Goal: Task Accomplishment & Management: Use online tool/utility

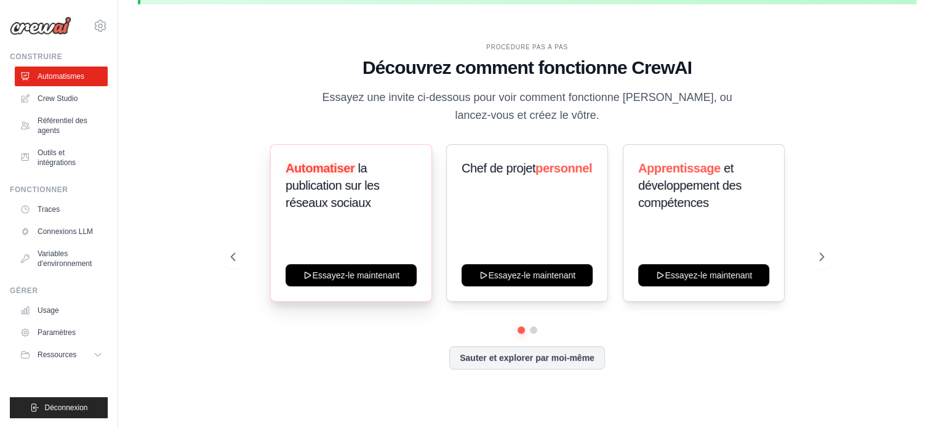
scroll to position [54, 0]
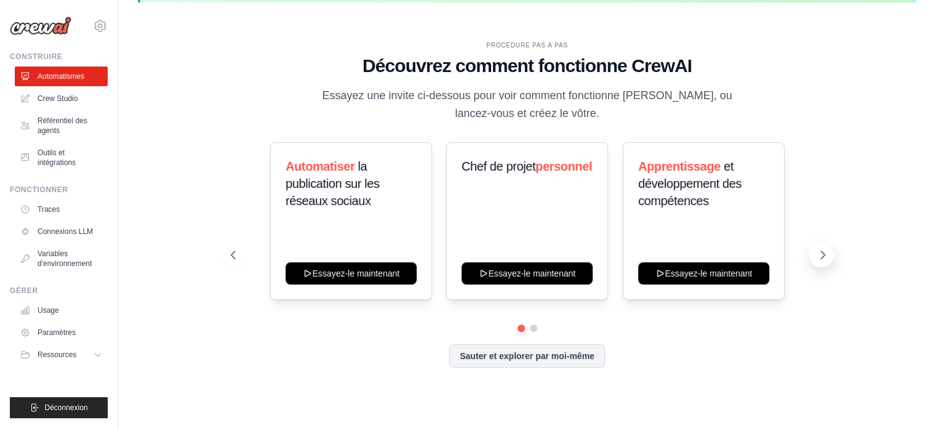
click at [821, 257] on icon at bounding box center [823, 254] width 4 height 7
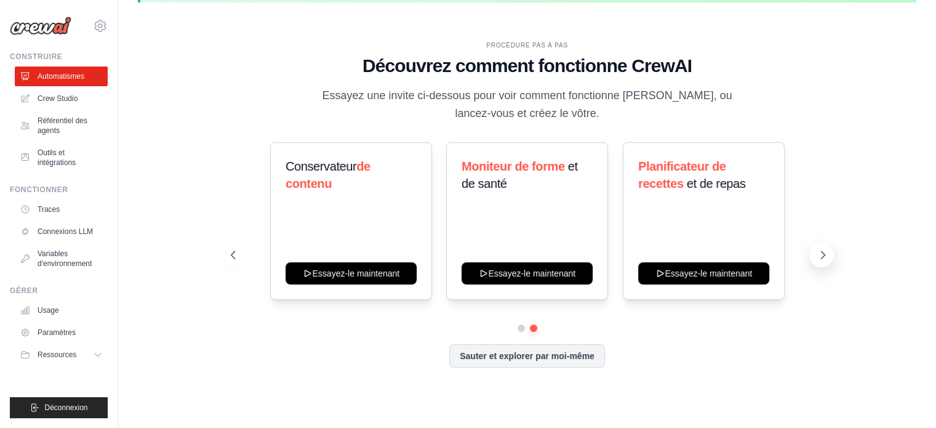
click at [821, 257] on icon at bounding box center [823, 254] width 4 height 7
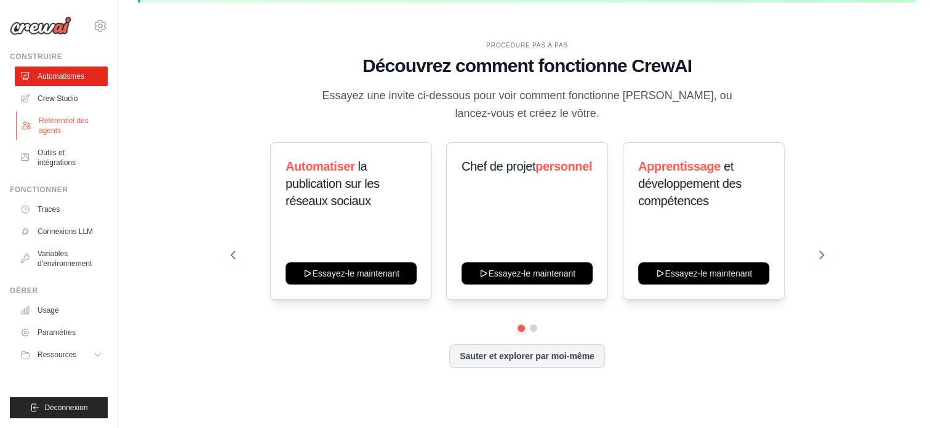
click at [54, 122] on font "Référentiel des agents" at bounding box center [64, 125] width 50 height 18
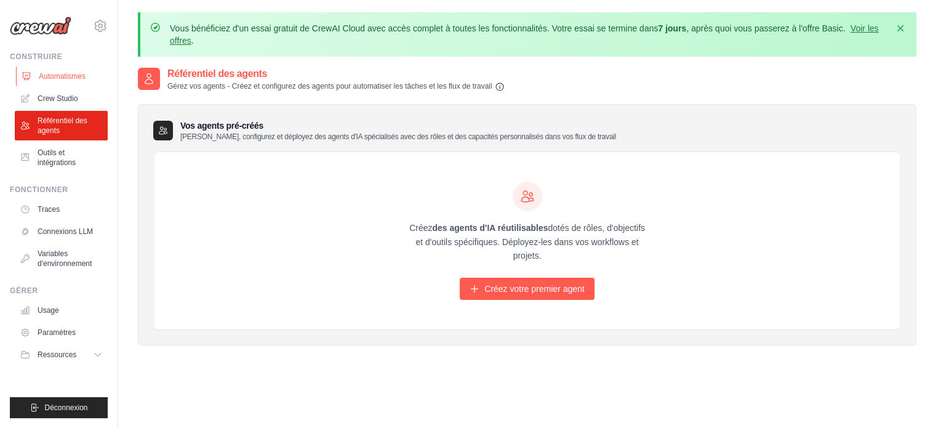
click at [62, 70] on link "Automatismes" at bounding box center [62, 76] width 93 height 20
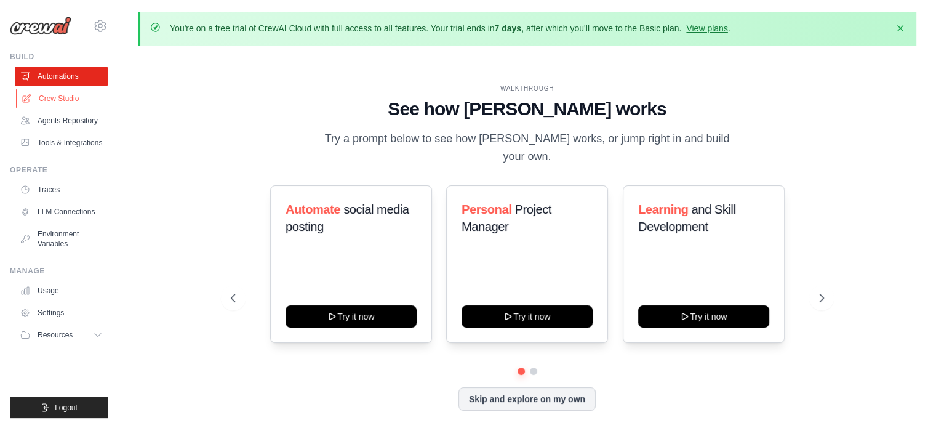
click at [70, 94] on link "Crew Studio" at bounding box center [62, 99] width 93 height 20
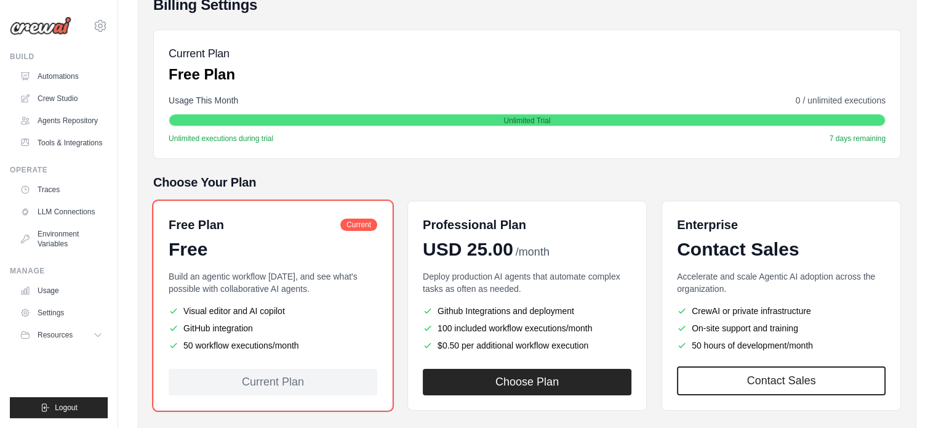
scroll to position [154, 0]
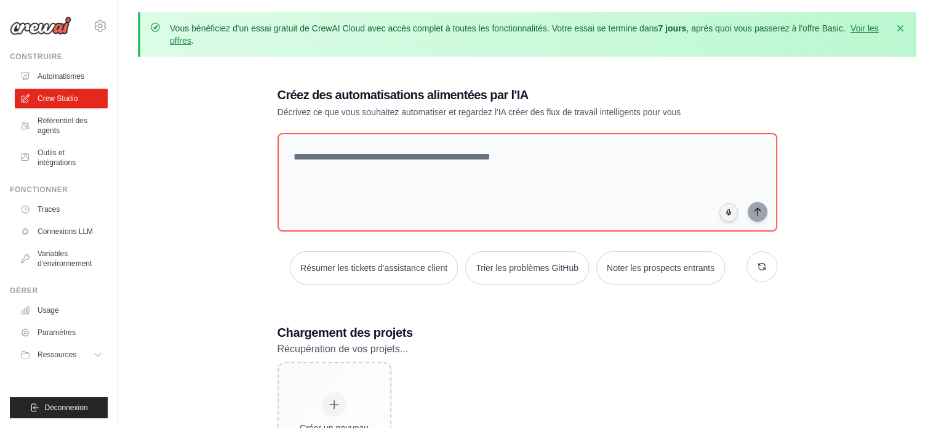
click at [824, 140] on div "Créez des automatisations alimentées par l'IA Décrivez ce que vous souhaitez au…" at bounding box center [527, 285] width 778 height 438
click at [65, 79] on font "Automatismes" at bounding box center [62, 76] width 47 height 9
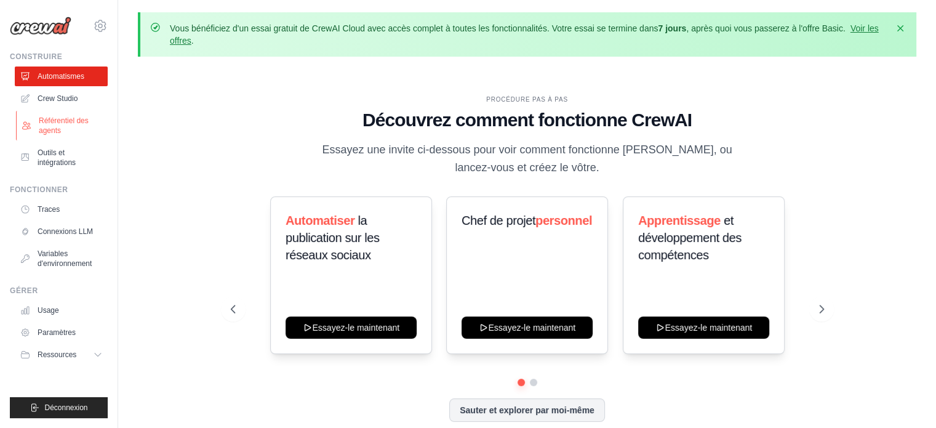
click at [61, 119] on font "Référentiel des agents" at bounding box center [64, 125] width 50 height 18
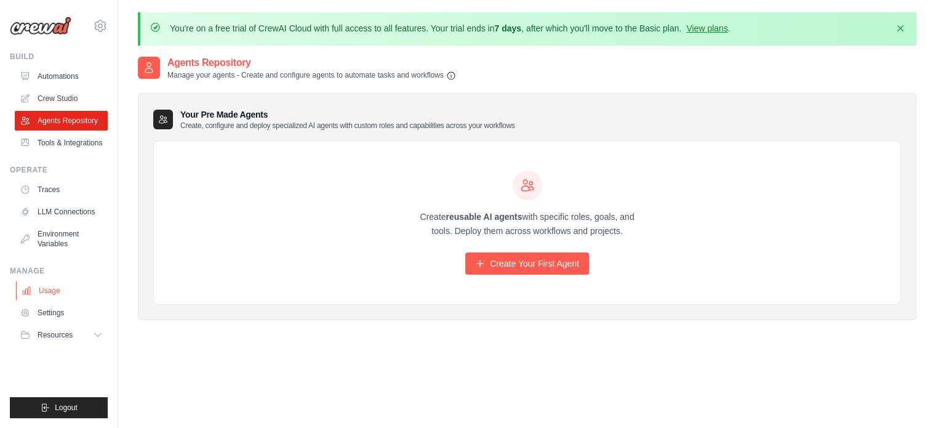
click at [47, 300] on link "Usage" at bounding box center [62, 291] width 93 height 20
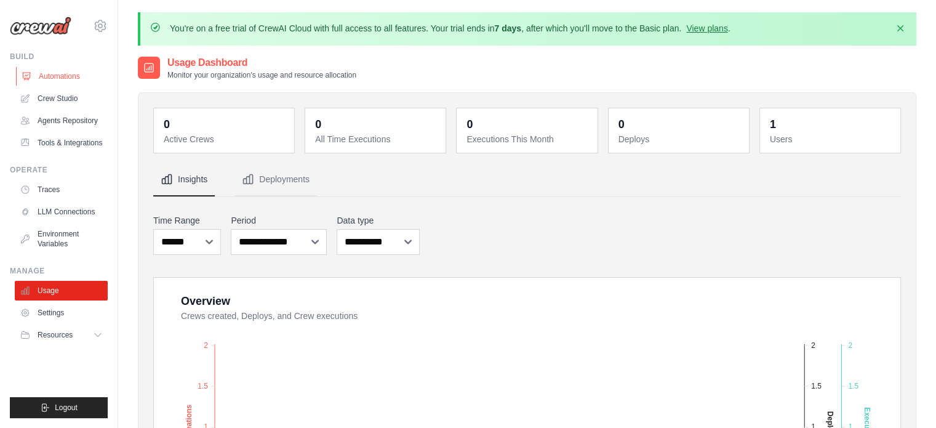
click at [71, 73] on link "Automations" at bounding box center [62, 76] width 93 height 20
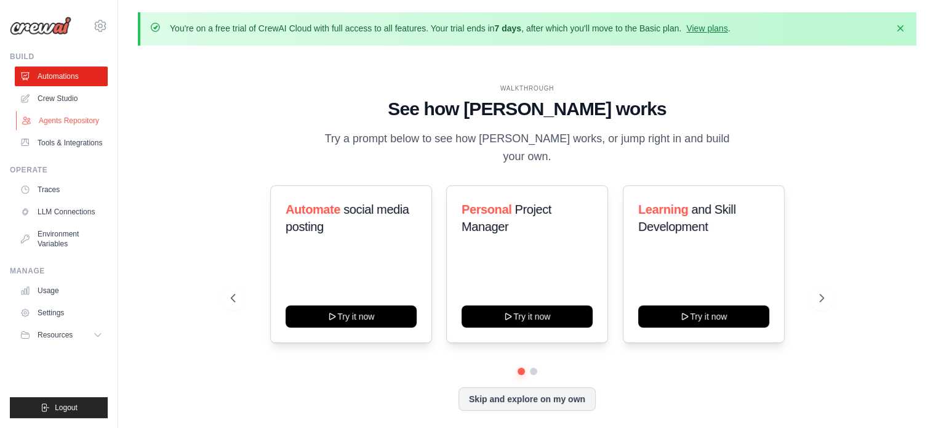
click at [79, 119] on link "Agents Repository" at bounding box center [62, 121] width 93 height 20
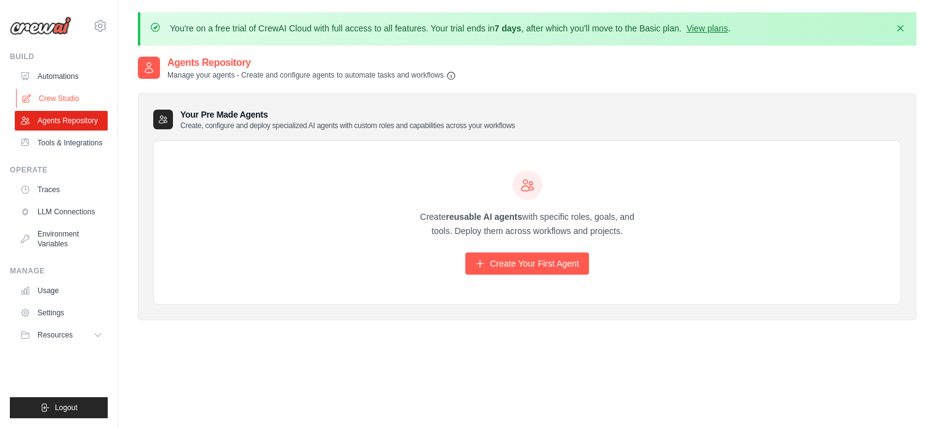
click at [76, 95] on link "Crew Studio" at bounding box center [62, 99] width 93 height 20
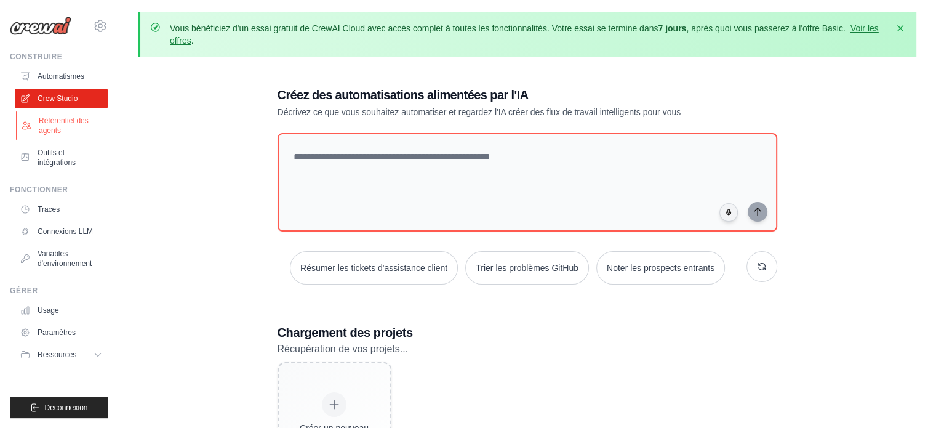
click at [60, 118] on font "Référentiel des agents" at bounding box center [64, 125] width 50 height 18
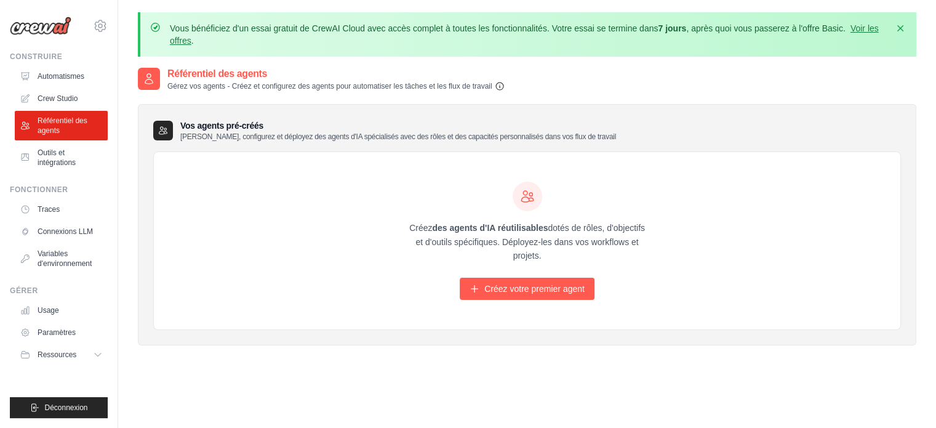
click at [504, 84] on icon "button" at bounding box center [500, 86] width 10 height 10
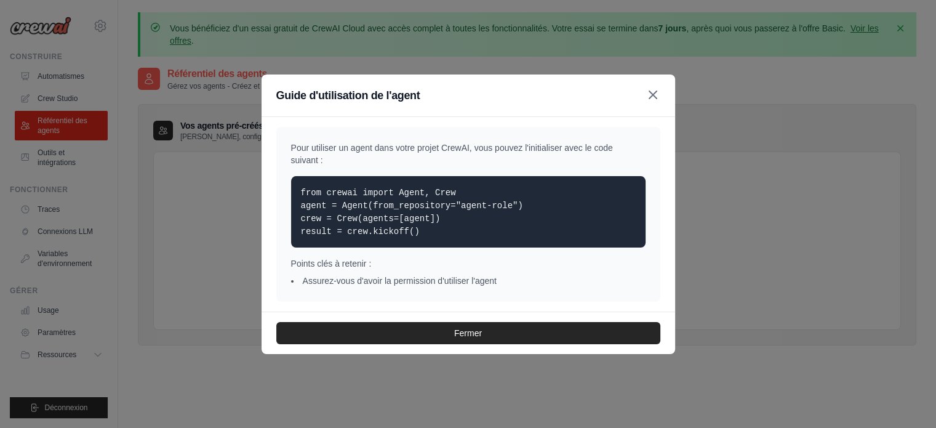
click at [652, 95] on icon "button" at bounding box center [652, 94] width 7 height 7
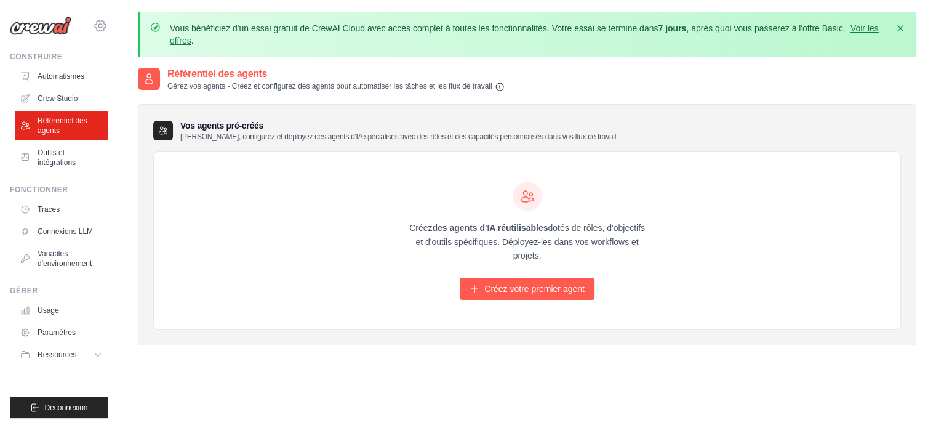
click at [102, 23] on icon at bounding box center [100, 25] width 15 height 15
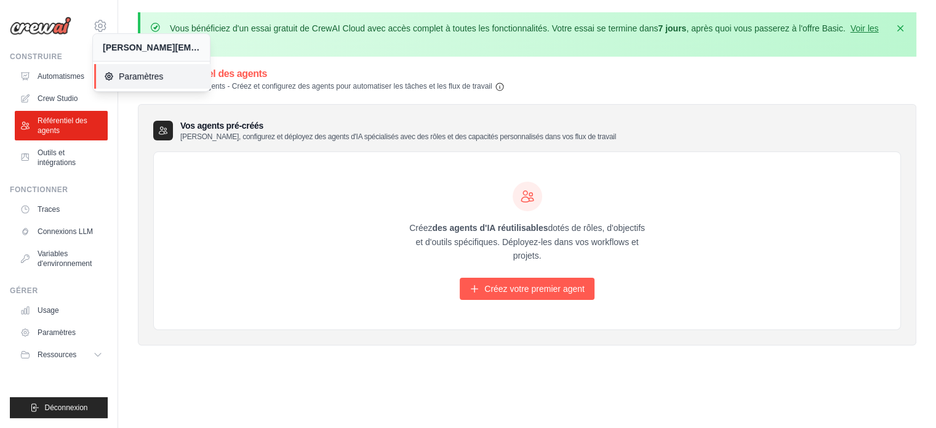
click at [153, 75] on font "Paramètres" at bounding box center [141, 76] width 44 height 10
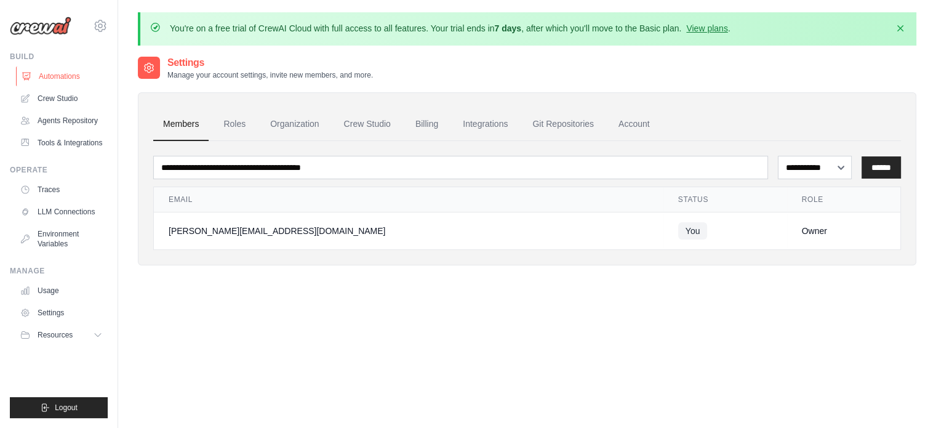
click at [77, 78] on link "Automations" at bounding box center [62, 76] width 93 height 20
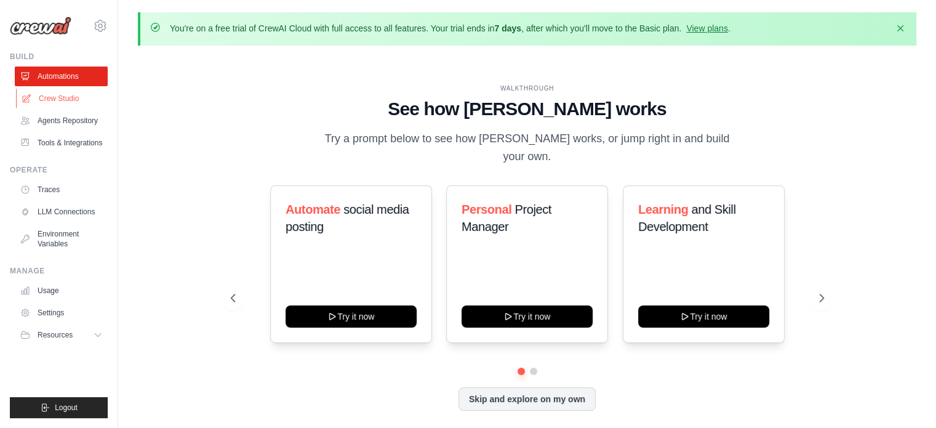
click at [71, 96] on link "Crew Studio" at bounding box center [62, 99] width 93 height 20
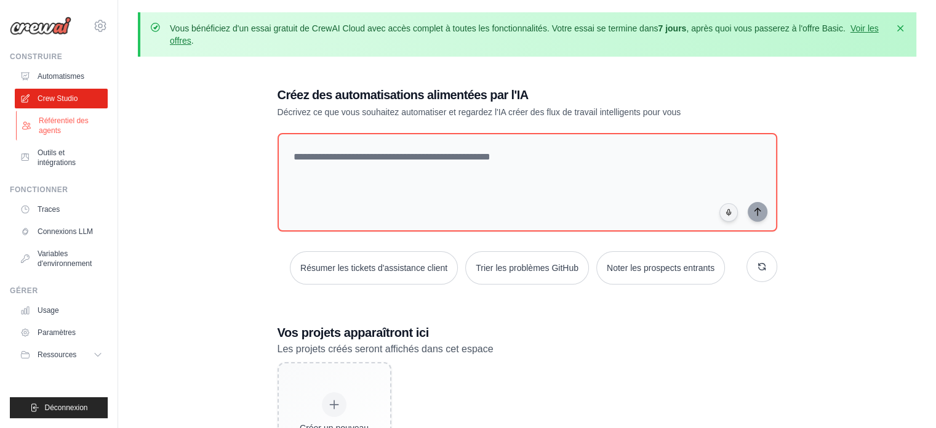
click at [67, 126] on font "Référentiel des agents" at bounding box center [71, 126] width 65 height 20
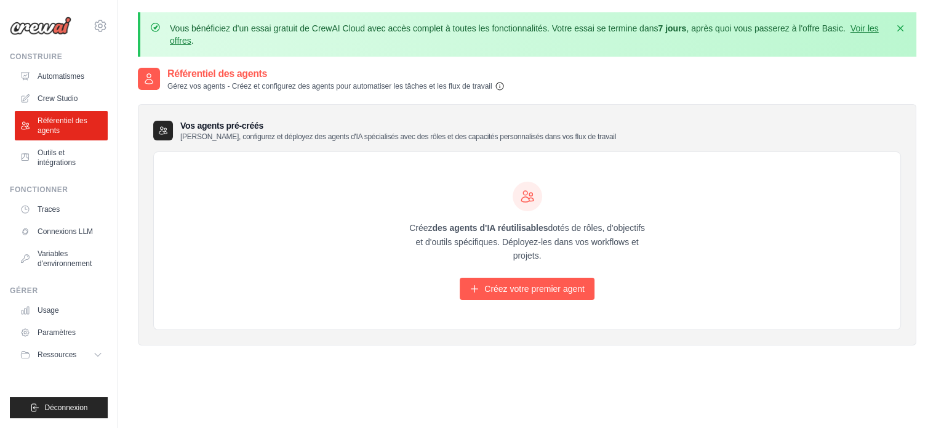
click at [501, 83] on icon "button" at bounding box center [500, 86] width 10 height 10
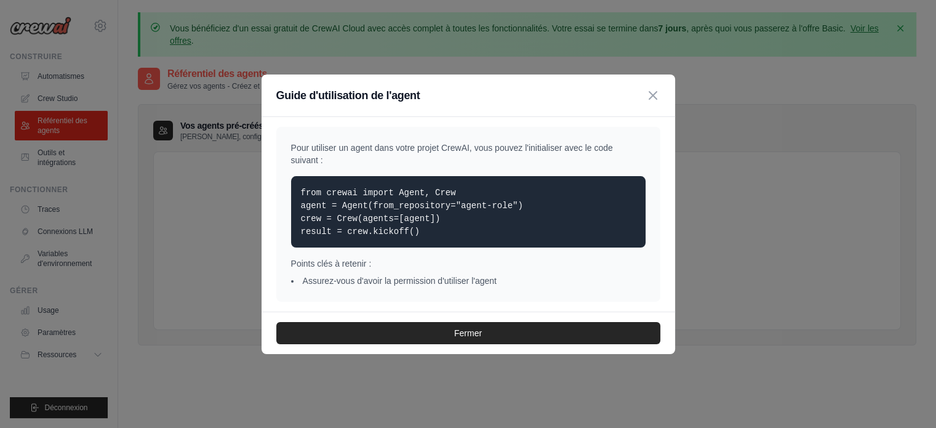
drag, startPoint x: 407, startPoint y: 233, endPoint x: 298, endPoint y: 189, distance: 117.9
click at [298, 189] on div "from crewai import Agent, Crew agent = Agent(from_repository="agent-role") crew…" at bounding box center [468, 211] width 354 height 71
copy code "from crewai import Agent, Crew agent = Agent(from_repository="agent-role") crew…"
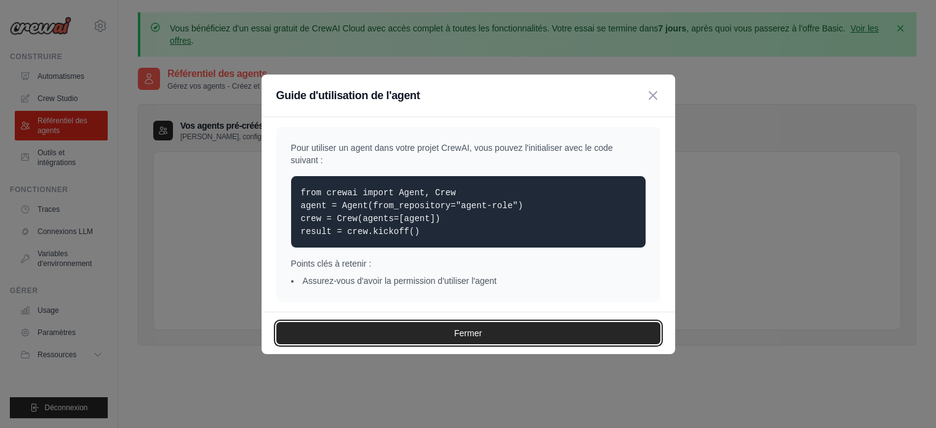
drag, startPoint x: 479, startPoint y: 334, endPoint x: 468, endPoint y: 321, distance: 17.0
click at [479, 334] on font "Fermer" at bounding box center [468, 333] width 28 height 10
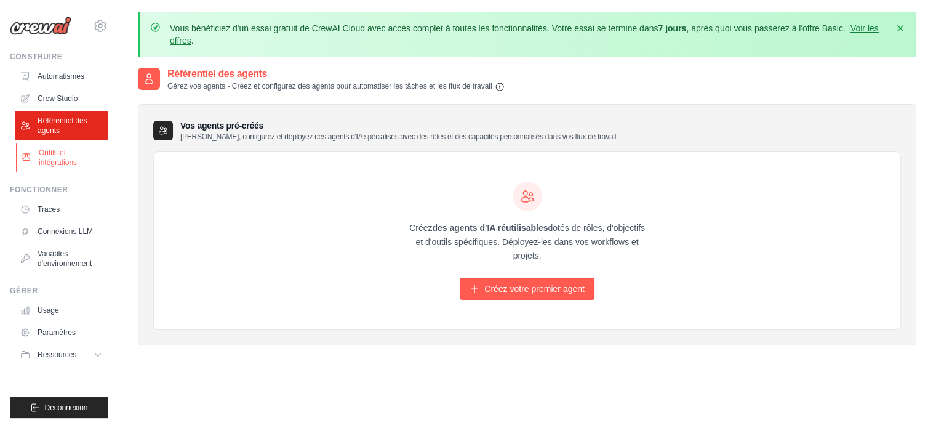
click at [55, 159] on font "Outils et intégrations" at bounding box center [58, 157] width 38 height 18
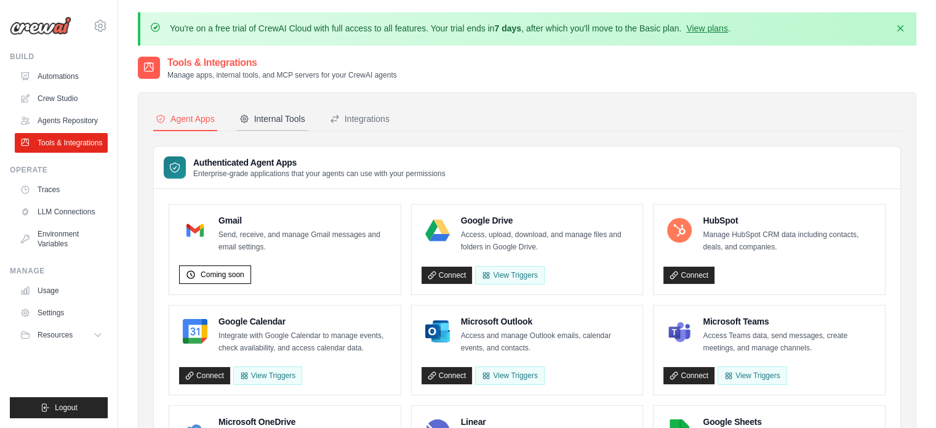
click at [277, 119] on div "Internal Tools" at bounding box center [272, 119] width 66 height 12
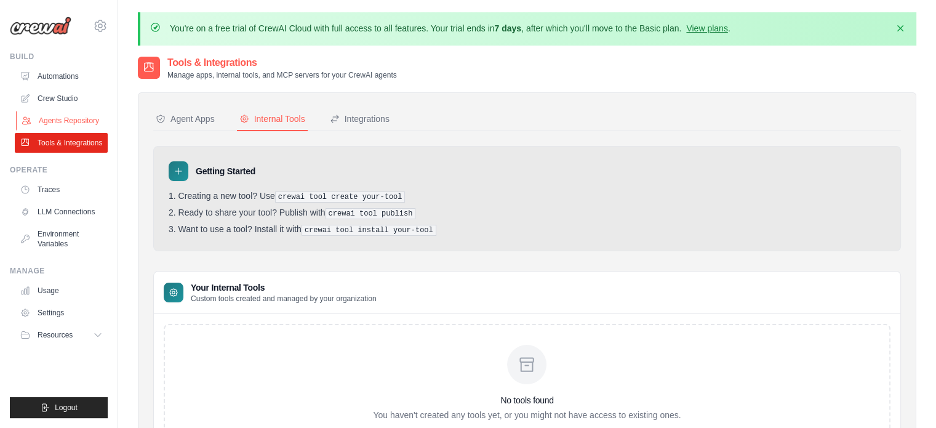
click at [93, 121] on link "Agents Repository" at bounding box center [62, 121] width 93 height 20
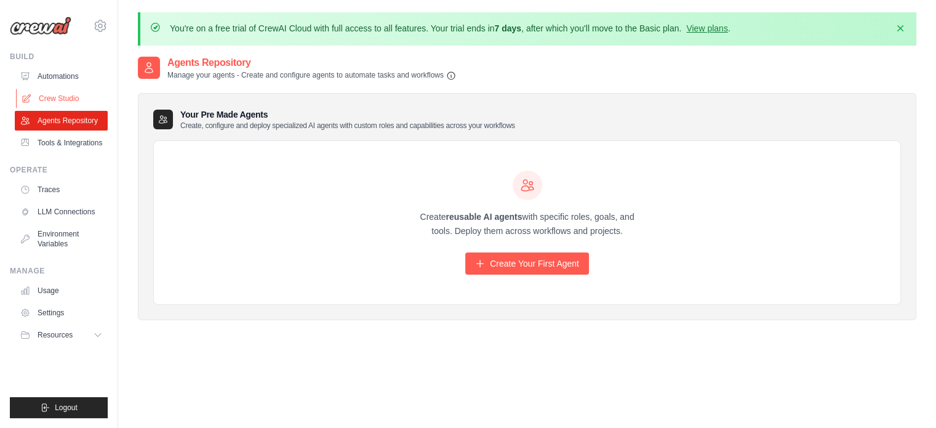
click at [67, 100] on link "Crew Studio" at bounding box center [62, 99] width 93 height 20
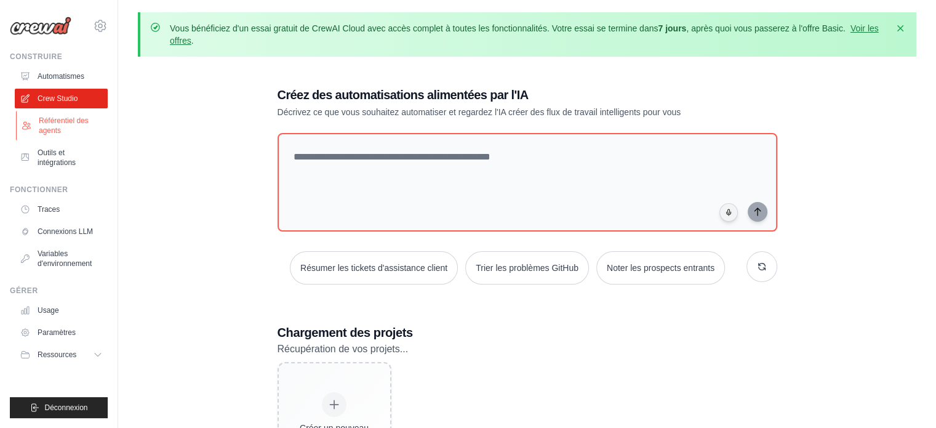
click at [62, 120] on font "Référentiel des agents" at bounding box center [64, 125] width 50 height 18
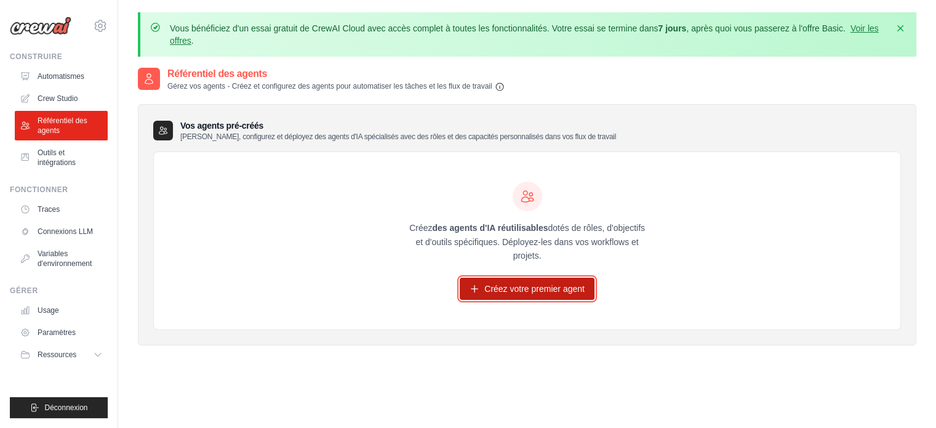
click at [527, 285] on font "Créez votre premier agent" at bounding box center [534, 289] width 100 height 10
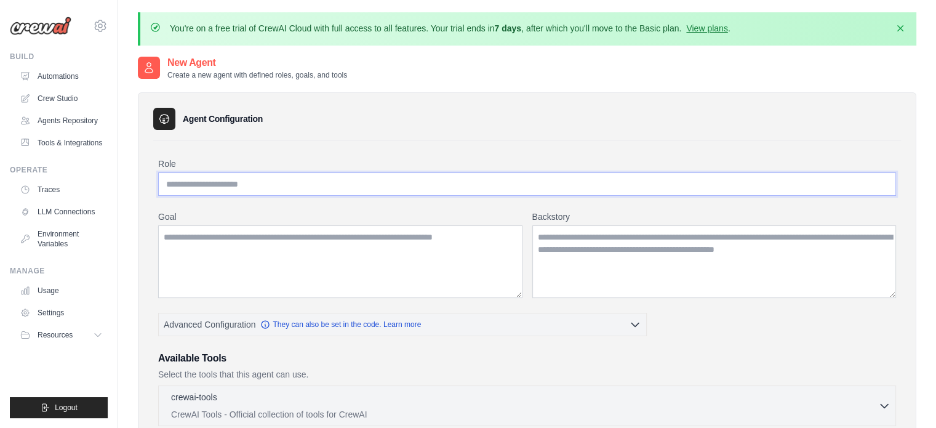
click at [380, 186] on input "Role" at bounding box center [527, 183] width 738 height 23
click at [268, 269] on textarea "Goal" at bounding box center [340, 261] width 364 height 73
click at [760, 100] on div "Agent Configuration Role Goal [GEOGRAPHIC_DATA] Advanced Configuration" at bounding box center [527, 428] width 778 height 672
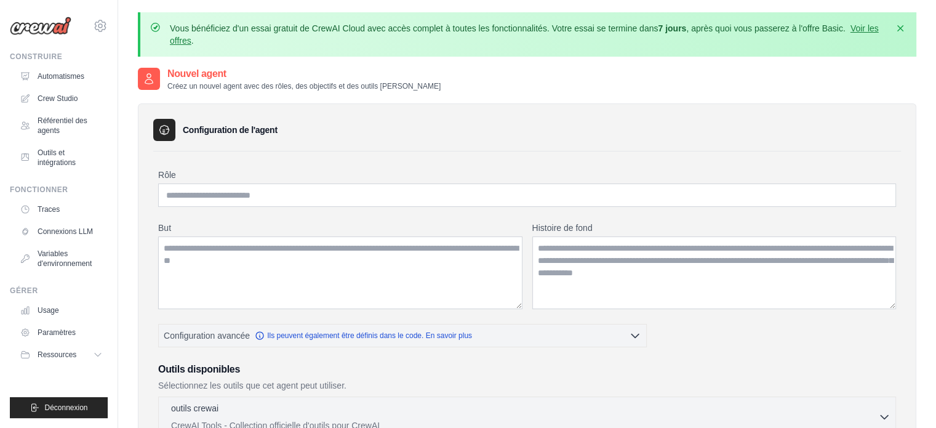
drag, startPoint x: 778, startPoint y: 2, endPoint x: 533, endPoint y: 75, distance: 255.0
click at [533, 76] on div "Nouvel agent Créez un nouvel agent avec des rôles, des objectifs et des outils …" at bounding box center [527, 78] width 778 height 25
click at [237, 194] on input "Rôle" at bounding box center [527, 194] width 738 height 23
type input "**********"
click at [201, 243] on textarea "But" at bounding box center [340, 272] width 364 height 73
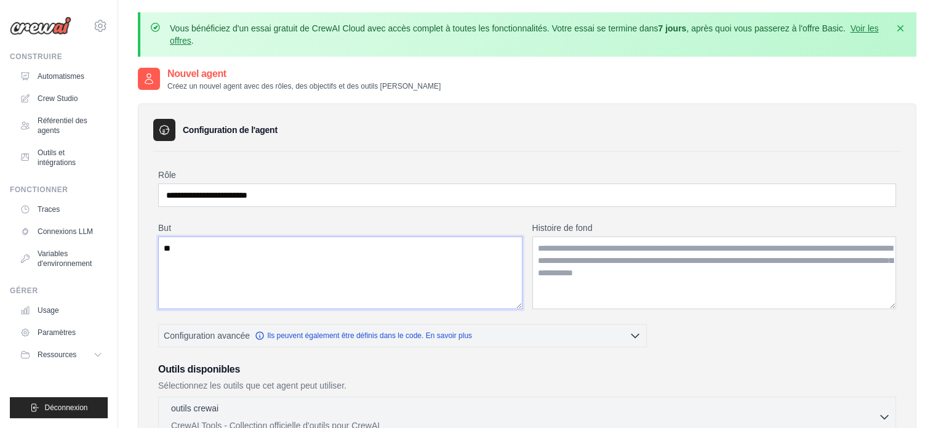
type textarea "*"
drag, startPoint x: 798, startPoint y: 268, endPoint x: 554, endPoint y: 246, distance: 245.2
click at [554, 246] on textarea "Histoire de fond" at bounding box center [714, 272] width 364 height 73
click at [165, 246] on textarea "But" at bounding box center [340, 272] width 364 height 73
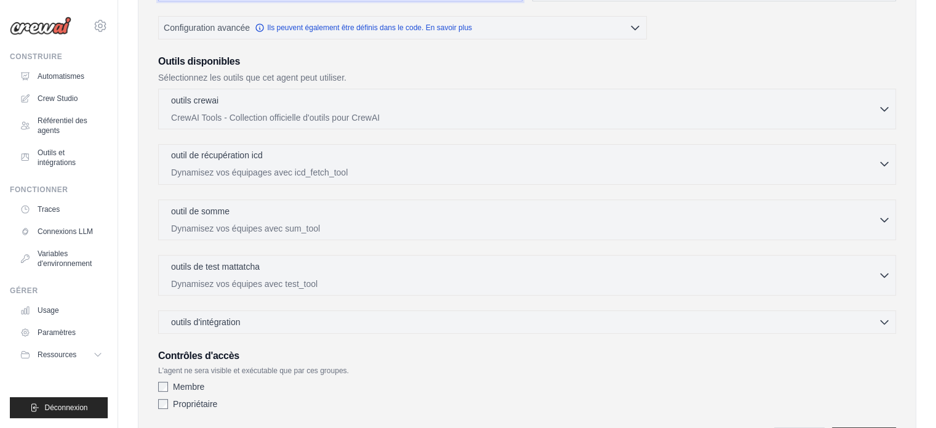
scroll to position [123, 0]
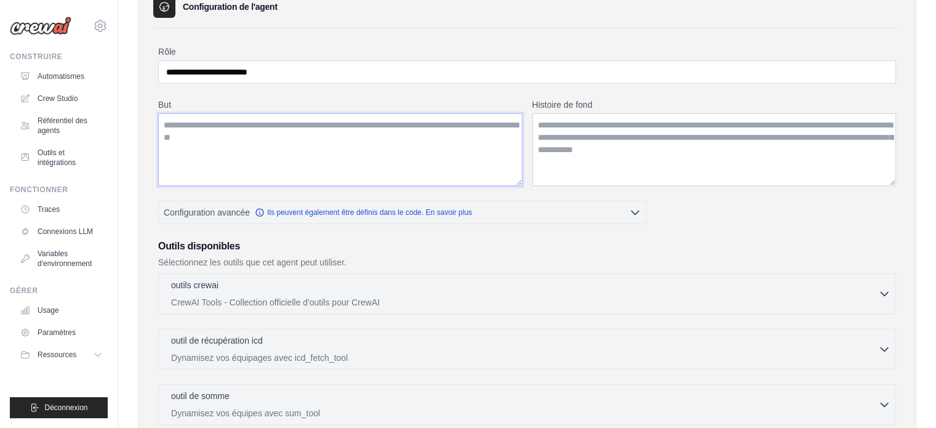
click at [203, 122] on textarea "But" at bounding box center [340, 149] width 364 height 73
paste textarea "**********"
type textarea "**********"
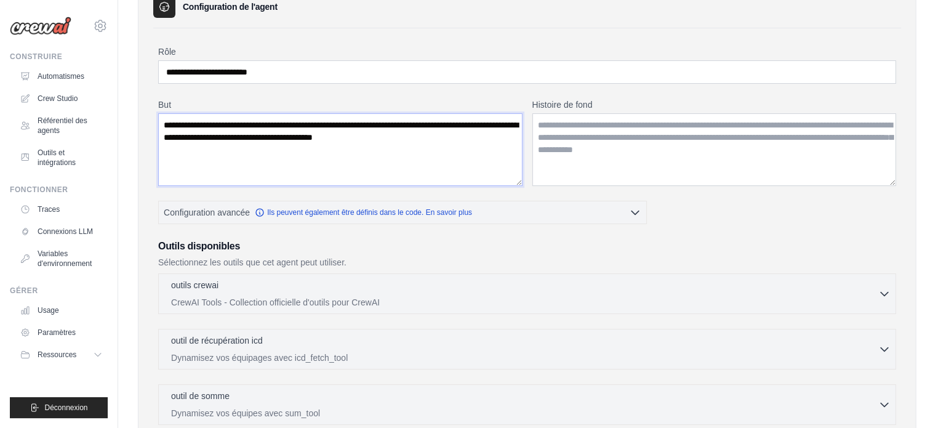
drag, startPoint x: 430, startPoint y: 132, endPoint x: 156, endPoint y: 122, distance: 274.5
click at [156, 122] on div "**********" at bounding box center [526, 332] width 747 height 609
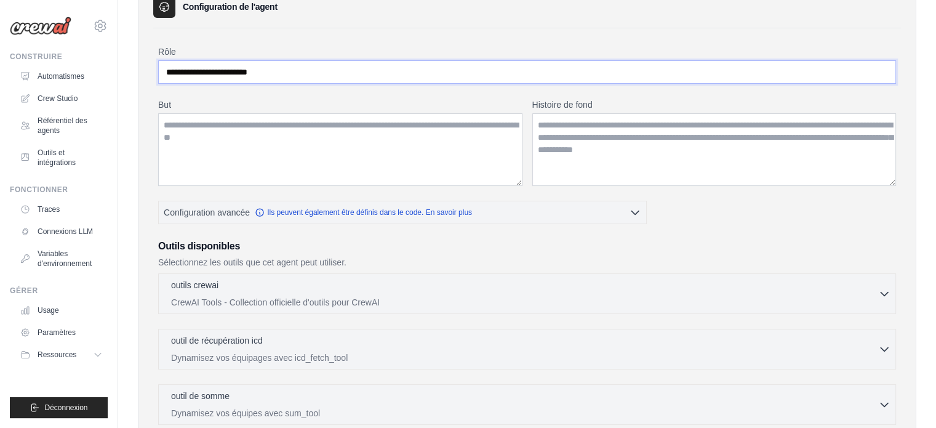
click at [305, 73] on input "**********" at bounding box center [527, 71] width 738 height 23
paste input "**********"
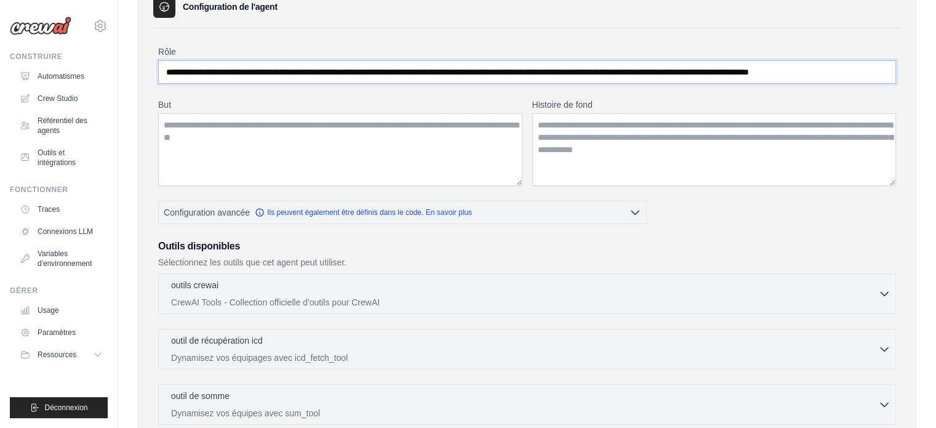
scroll to position [0, 0]
drag, startPoint x: 263, startPoint y: 72, endPoint x: 149, endPoint y: 61, distance: 113.7
click at [149, 61] on div "**********" at bounding box center [527, 316] width 778 height 672
type input "**********"
click at [218, 124] on textarea "But" at bounding box center [340, 149] width 364 height 73
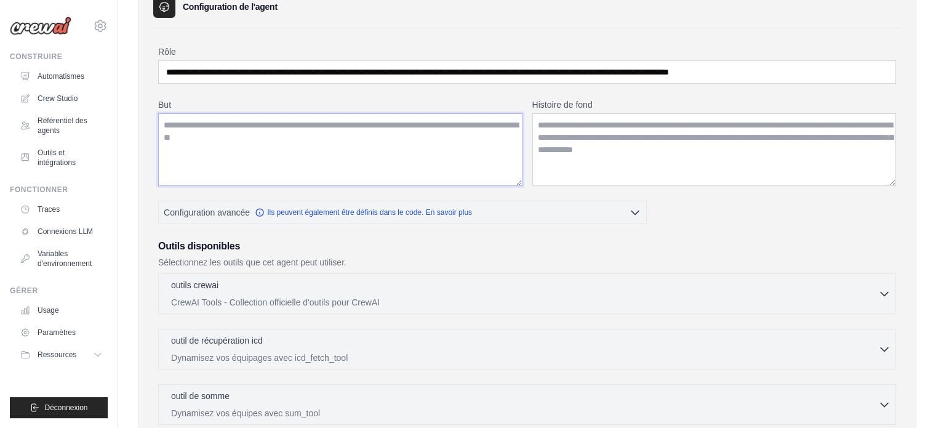
paste textarea "**********"
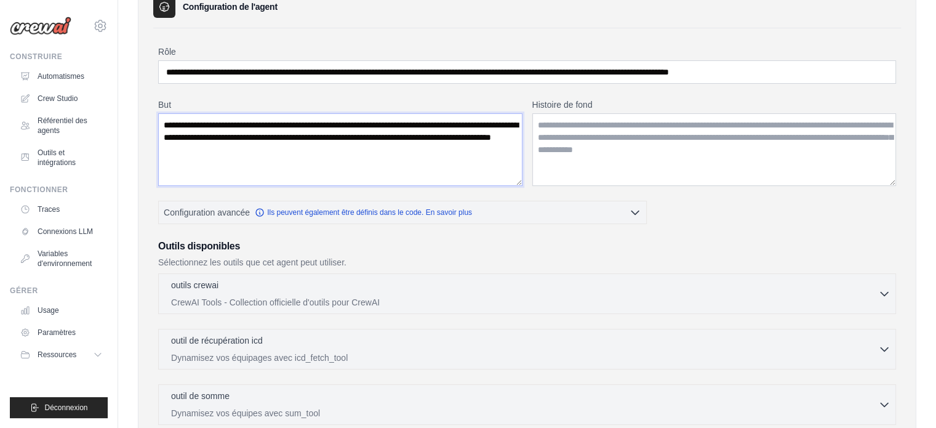
type textarea "**********"
click at [561, 127] on textarea "Histoire de fond" at bounding box center [714, 149] width 364 height 73
paste textarea "**********"
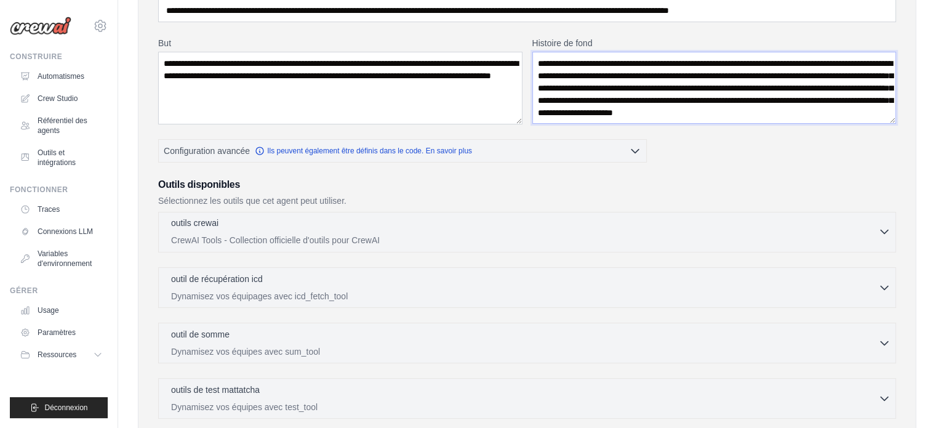
scroll to position [246, 0]
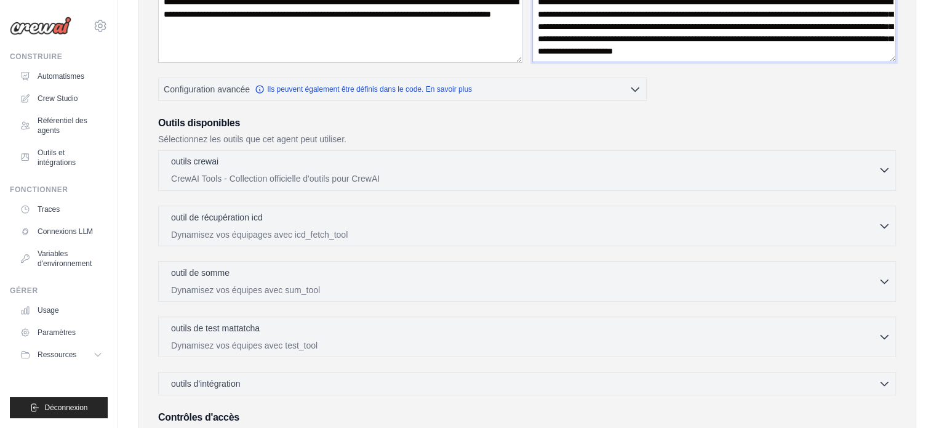
type textarea "**********"
click at [883, 167] on icon "button" at bounding box center [884, 170] width 12 height 12
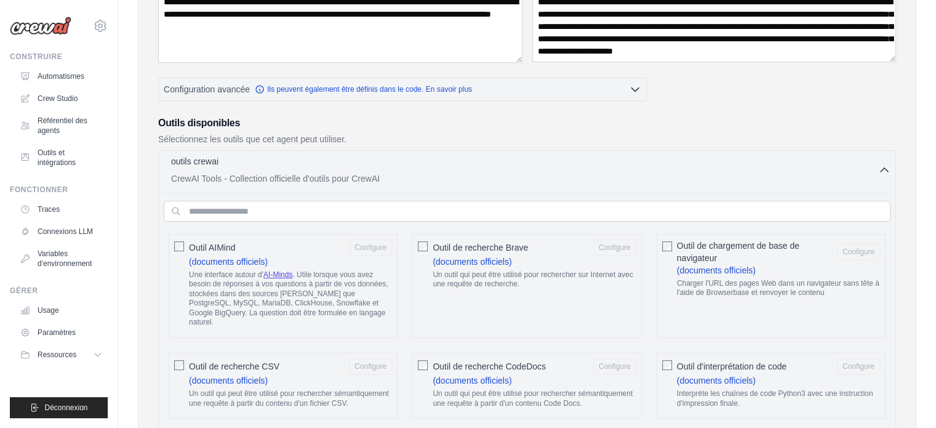
click at [883, 167] on icon "button" at bounding box center [884, 170] width 12 height 12
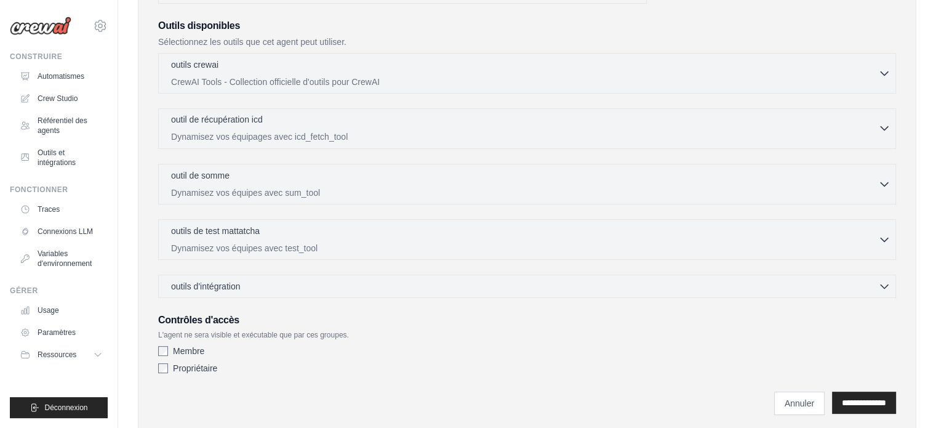
scroll to position [377, 0]
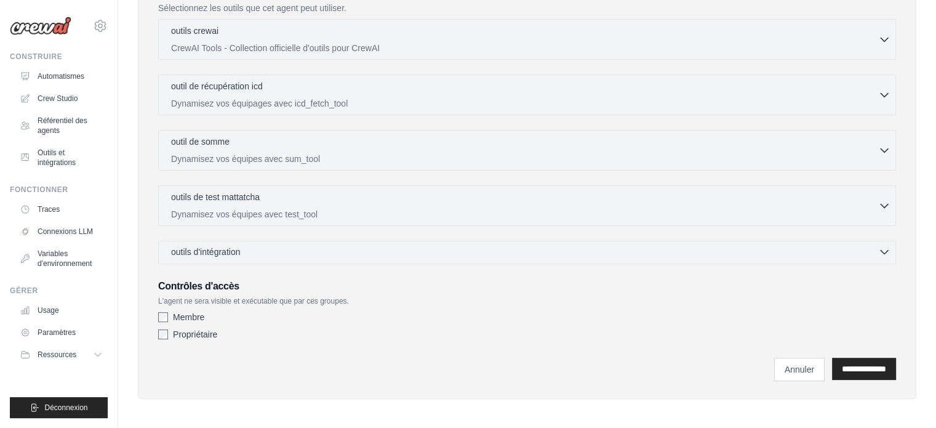
click at [883, 250] on icon "button" at bounding box center [883, 252] width 7 height 4
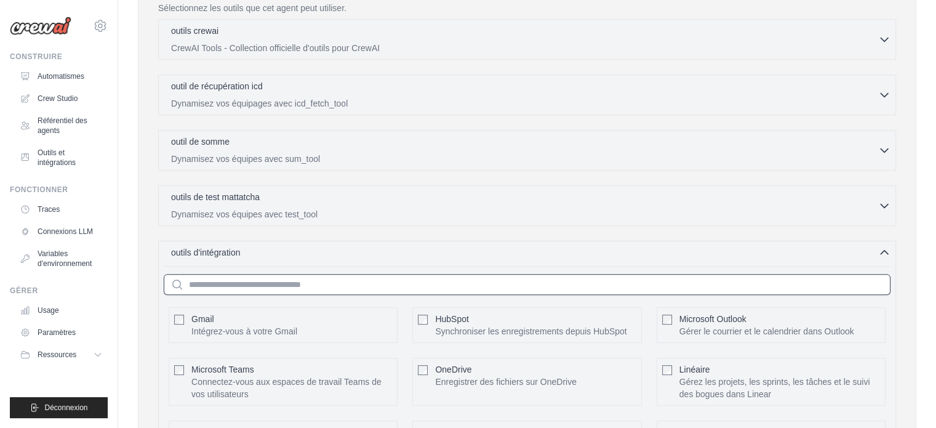
click at [436, 282] on input "text" at bounding box center [527, 284] width 727 height 21
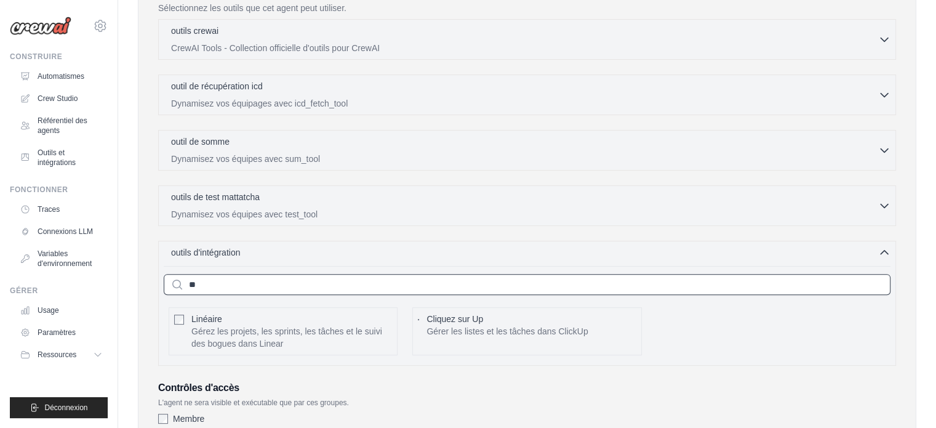
type input "*"
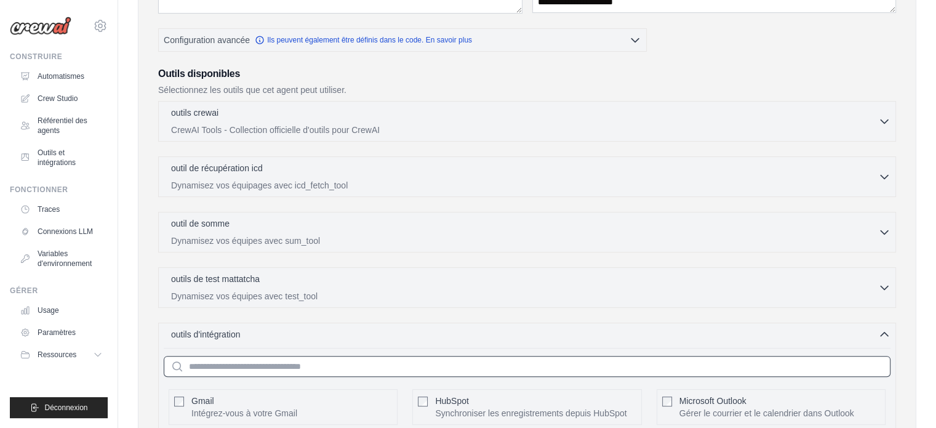
scroll to position [286, 0]
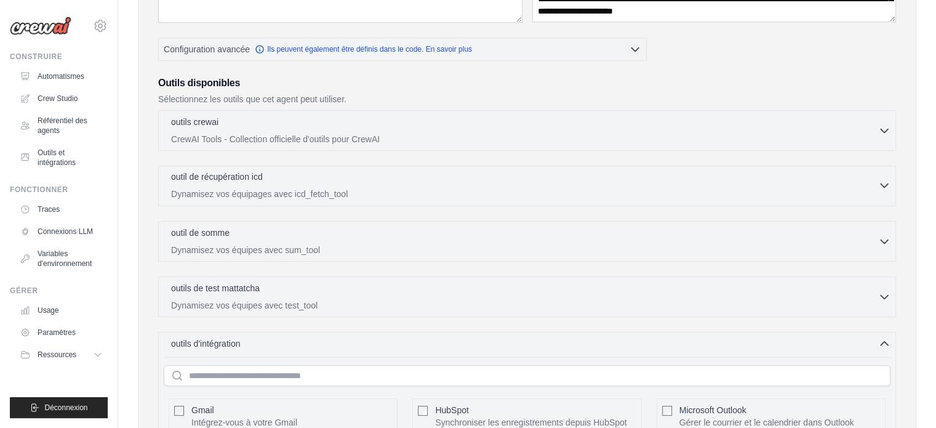
click at [887, 185] on icon "button" at bounding box center [884, 185] width 12 height 12
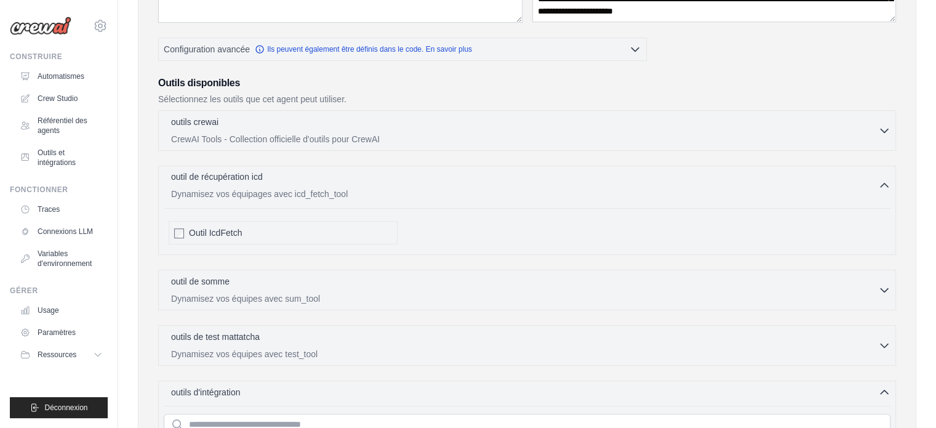
click at [886, 188] on icon "button" at bounding box center [884, 185] width 12 height 12
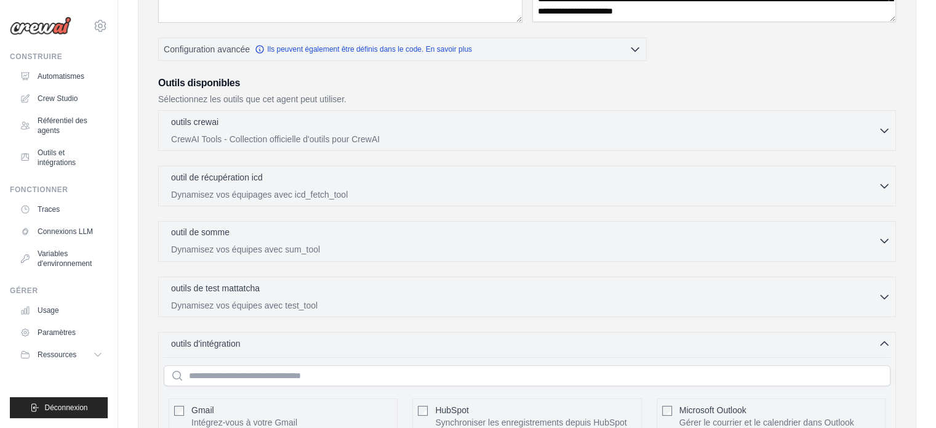
click at [883, 239] on icon "button" at bounding box center [884, 240] width 12 height 12
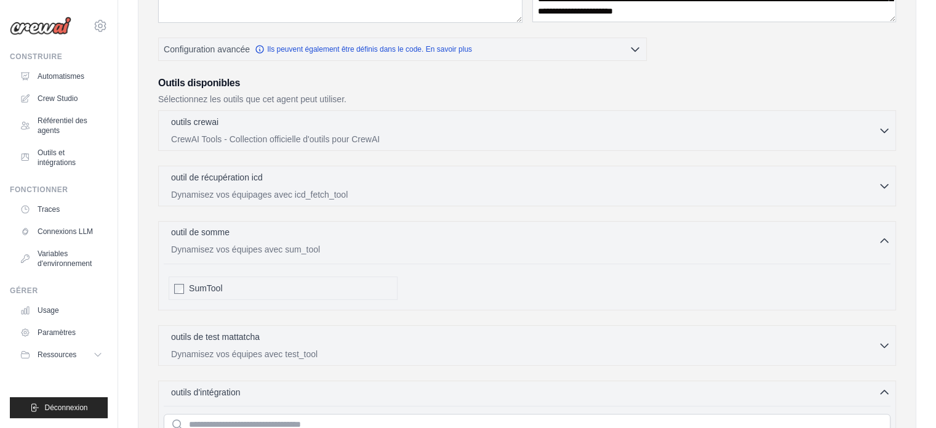
click at [883, 239] on icon "button" at bounding box center [884, 240] width 12 height 12
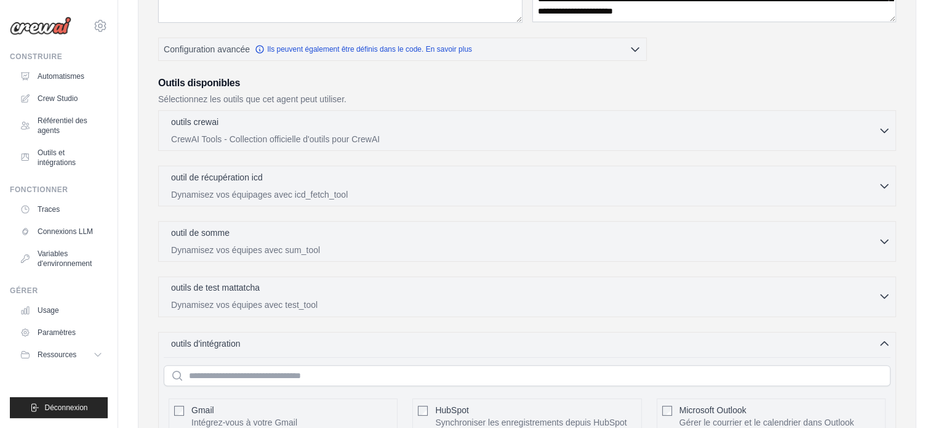
click at [885, 290] on icon "button" at bounding box center [884, 296] width 12 height 12
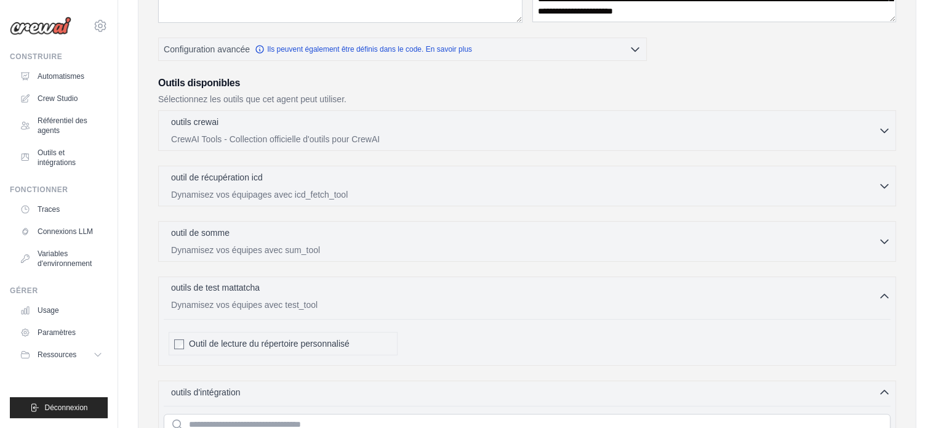
click at [885, 290] on icon "button" at bounding box center [884, 296] width 12 height 12
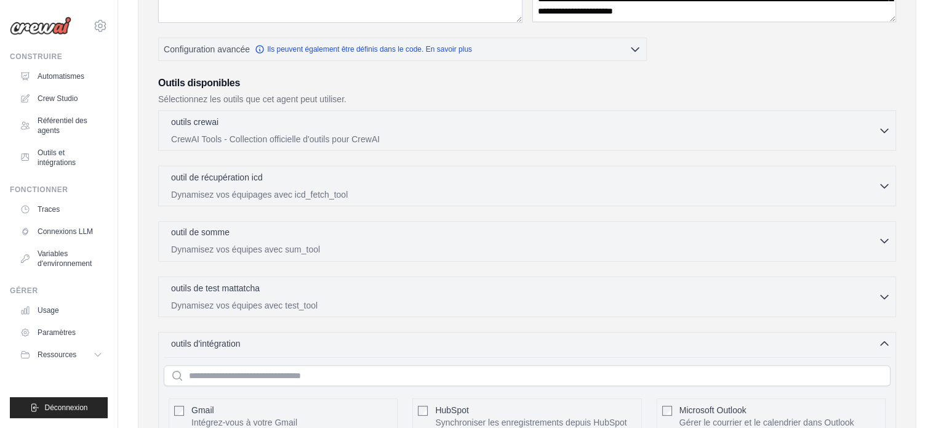
scroll to position [225, 0]
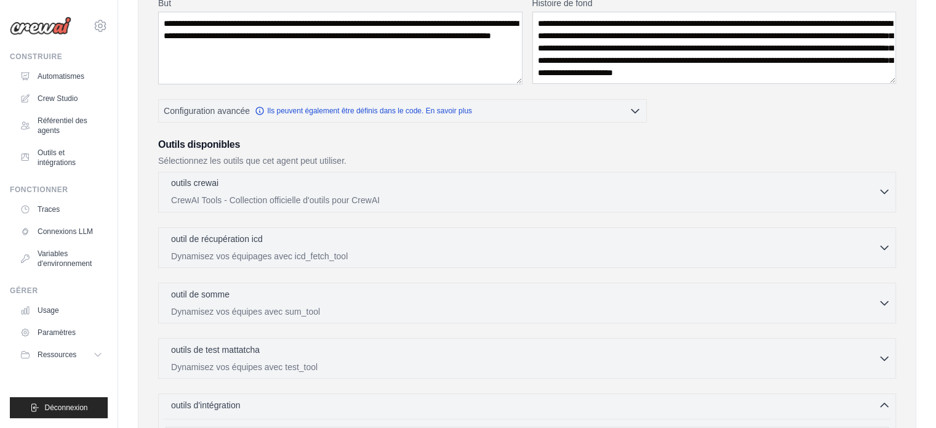
click at [879, 191] on icon "button" at bounding box center [884, 191] width 12 height 12
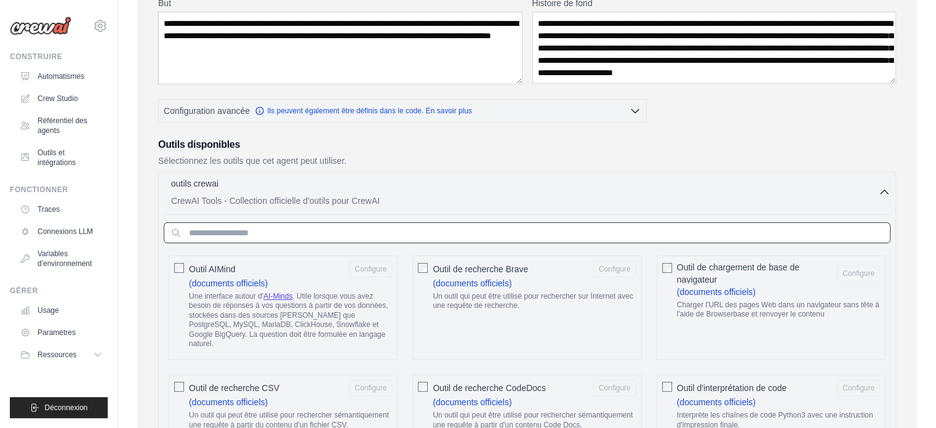
click at [302, 233] on input "text" at bounding box center [527, 232] width 727 height 21
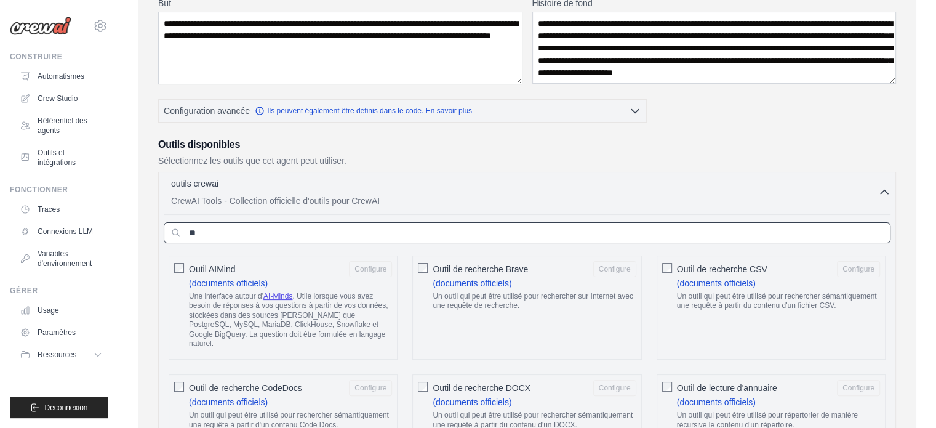
type input "*"
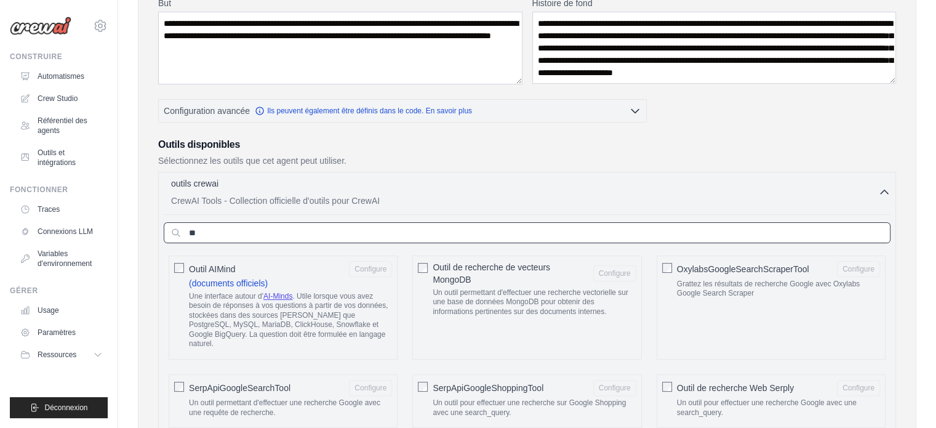
type input "*"
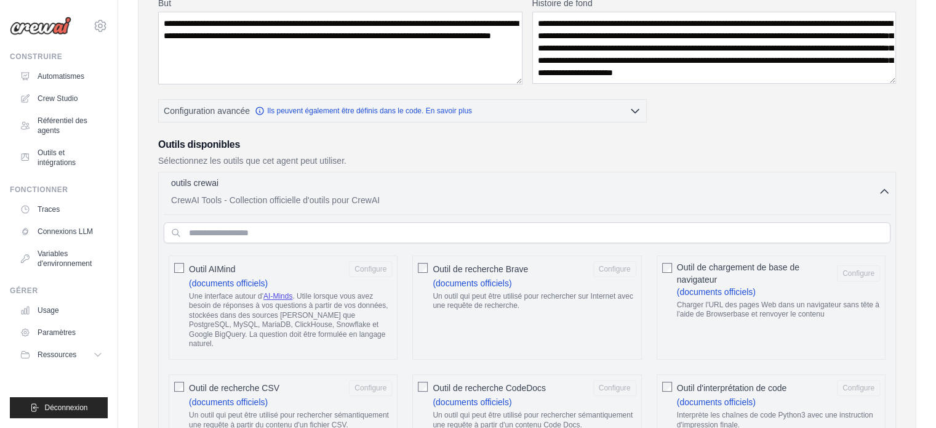
click at [888, 192] on icon "button" at bounding box center [884, 191] width 12 height 12
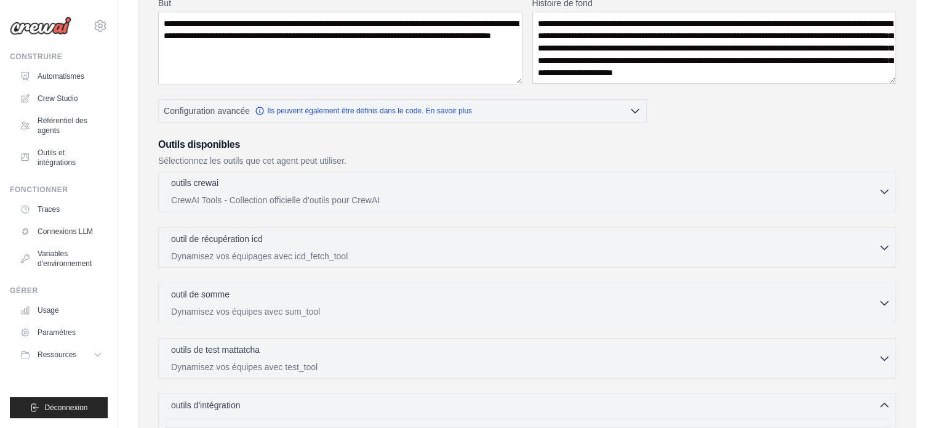
click at [888, 191] on icon "button" at bounding box center [884, 191] width 12 height 12
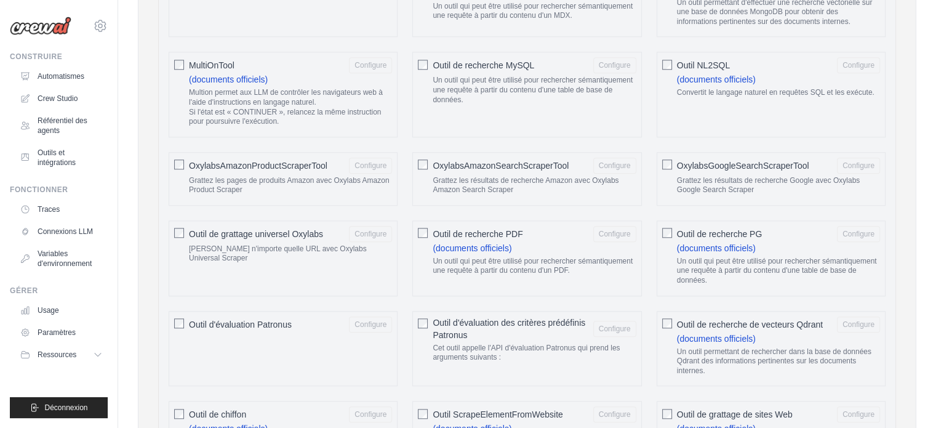
scroll to position [1332, 0]
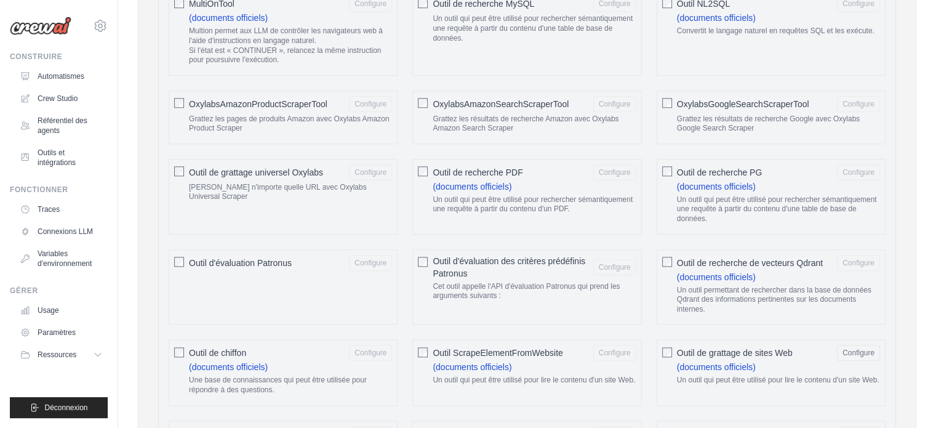
click at [429, 339] on div "Outil ScrapeElementFromWebsite Configure (documents officiels) Un outil qui peu…" at bounding box center [526, 372] width 229 height 66
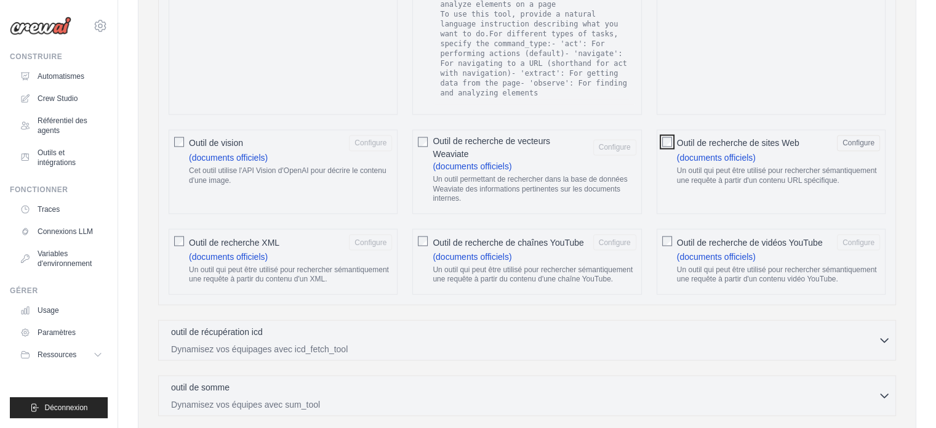
scroll to position [2255, 0]
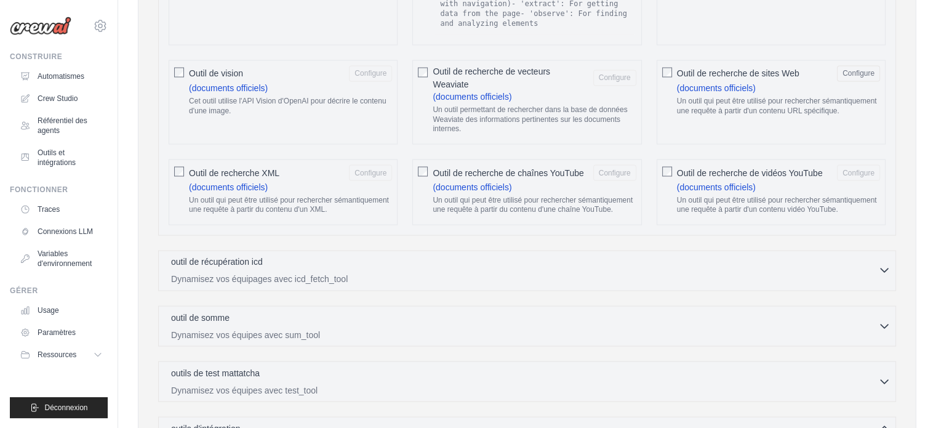
click at [885, 268] on icon "button" at bounding box center [884, 269] width 12 height 12
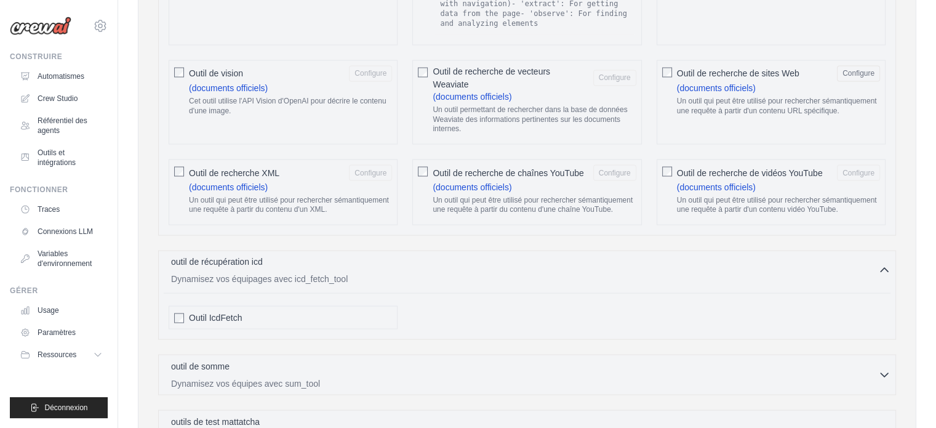
click at [885, 268] on icon "button" at bounding box center [884, 269] width 12 height 12
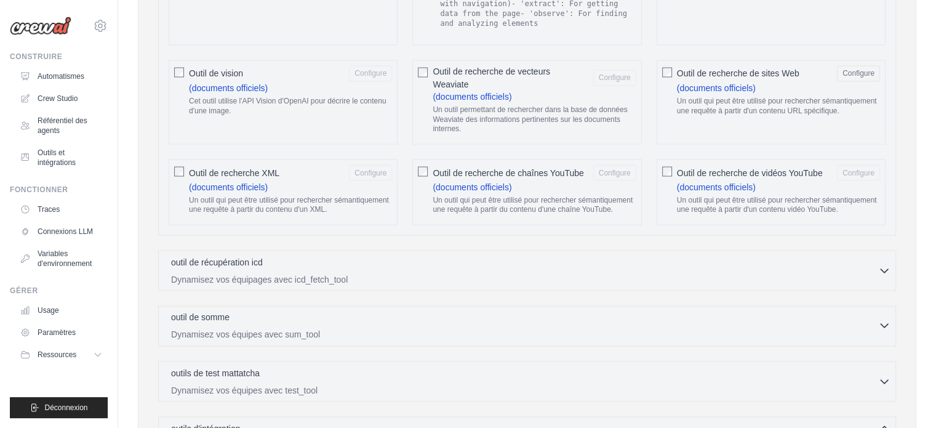
click at [885, 324] on icon "button" at bounding box center [884, 325] width 12 height 12
click at [885, 324] on icon "button" at bounding box center [883, 325] width 7 height 4
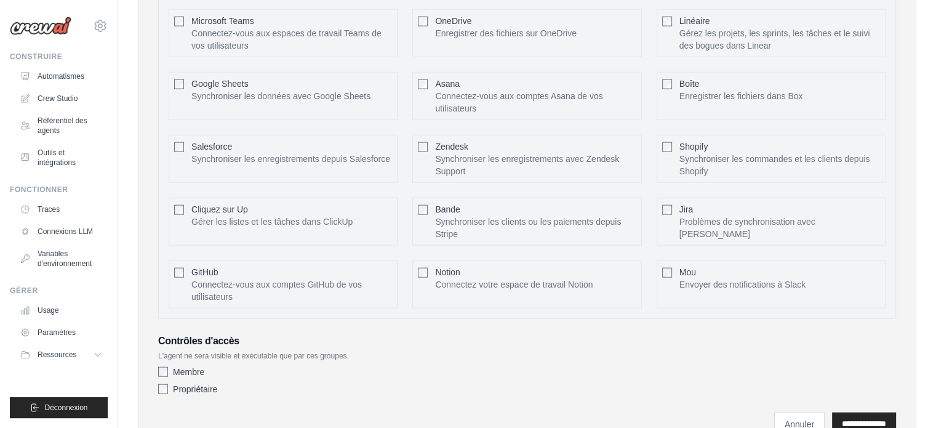
scroll to position [2833, 0]
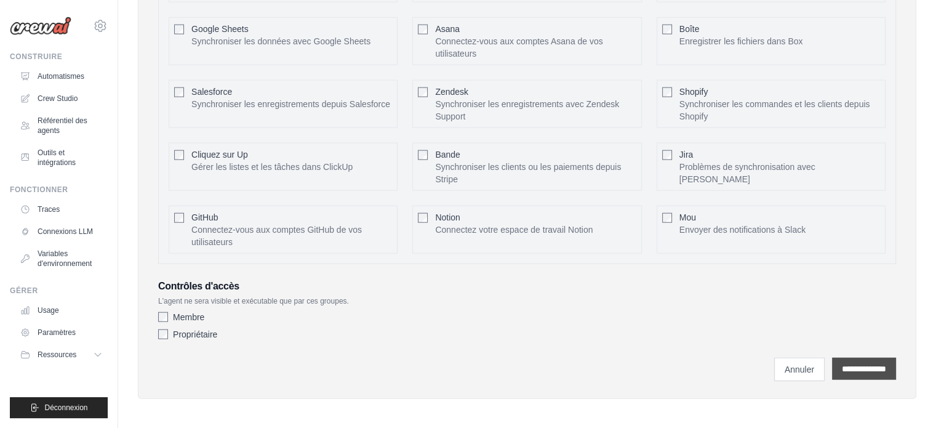
click at [848, 362] on input "**********" at bounding box center [864, 368] width 64 height 22
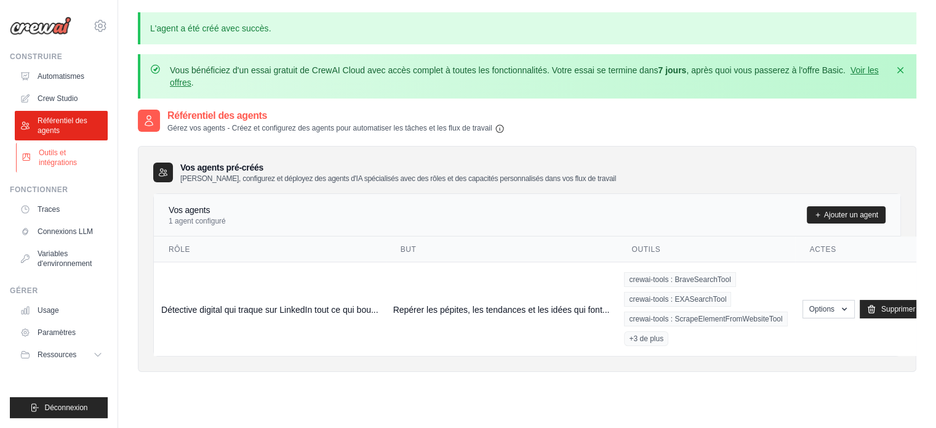
click at [54, 154] on font "Outils et intégrations" at bounding box center [58, 157] width 38 height 18
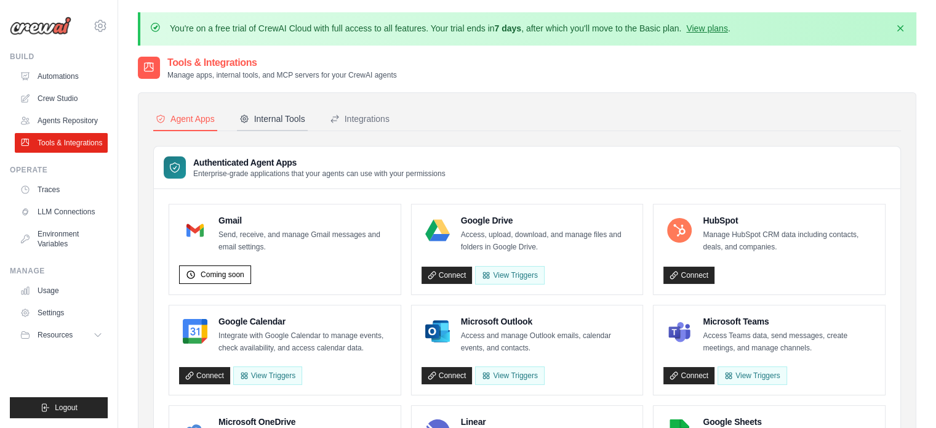
click at [276, 117] on div "Internal Tools" at bounding box center [272, 119] width 66 height 12
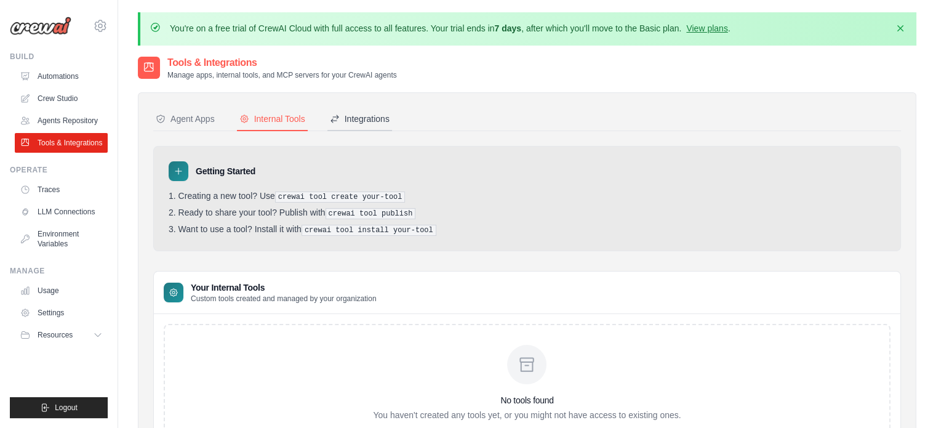
click at [356, 122] on div "Integrations" at bounding box center [360, 119] width 60 height 12
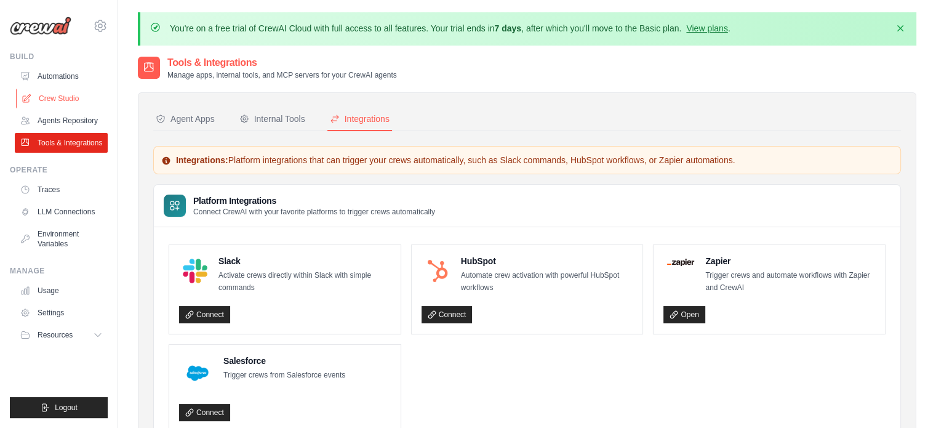
click at [66, 98] on link "Crew Studio" at bounding box center [62, 99] width 93 height 20
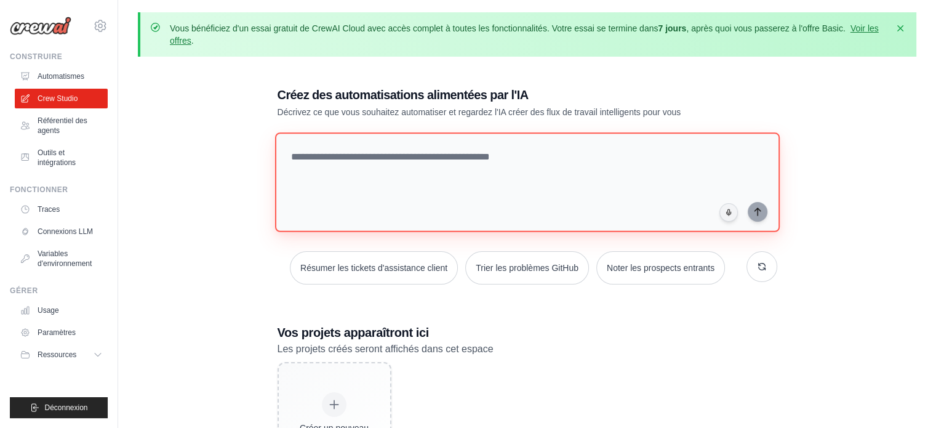
click at [294, 152] on textarea at bounding box center [526, 182] width 504 height 100
paste textarea "**********"
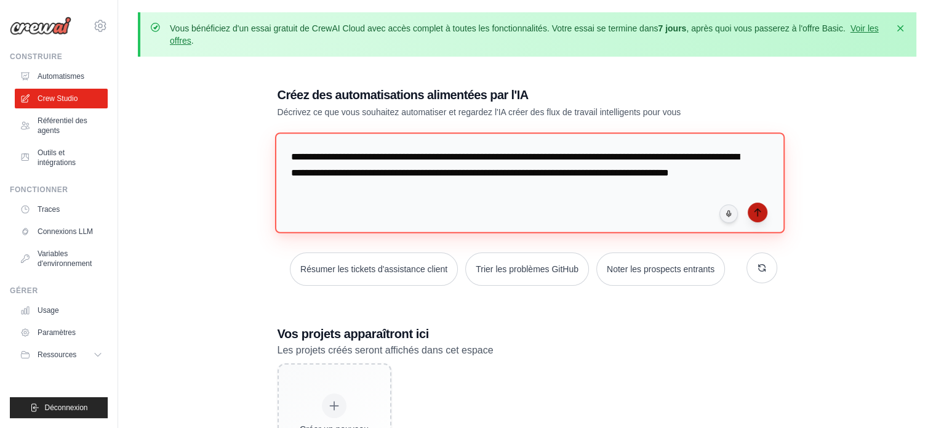
type textarea "**********"
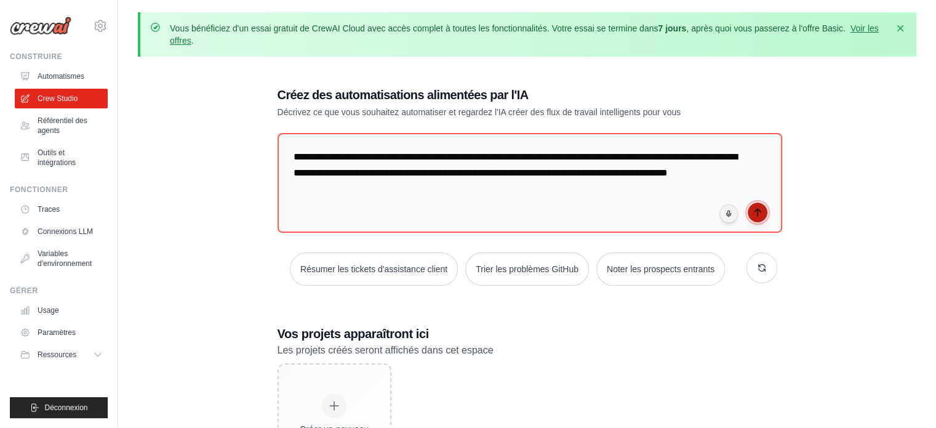
click at [759, 207] on icon "submit" at bounding box center [757, 212] width 10 height 10
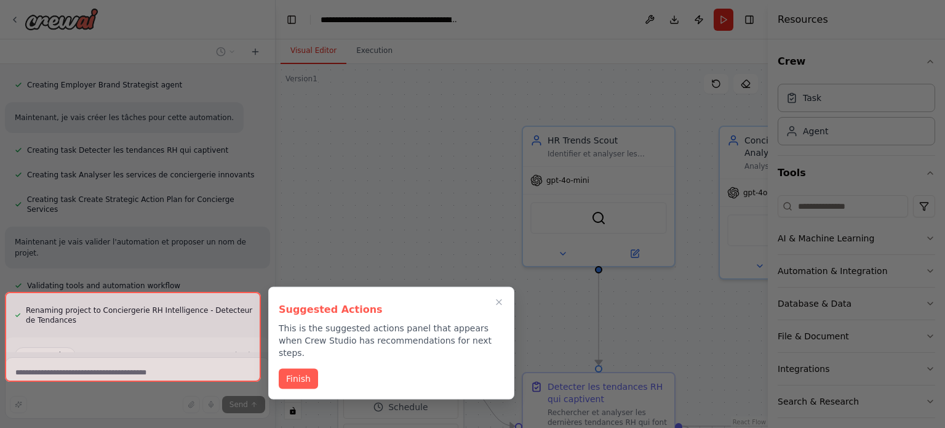
scroll to position [546, 0]
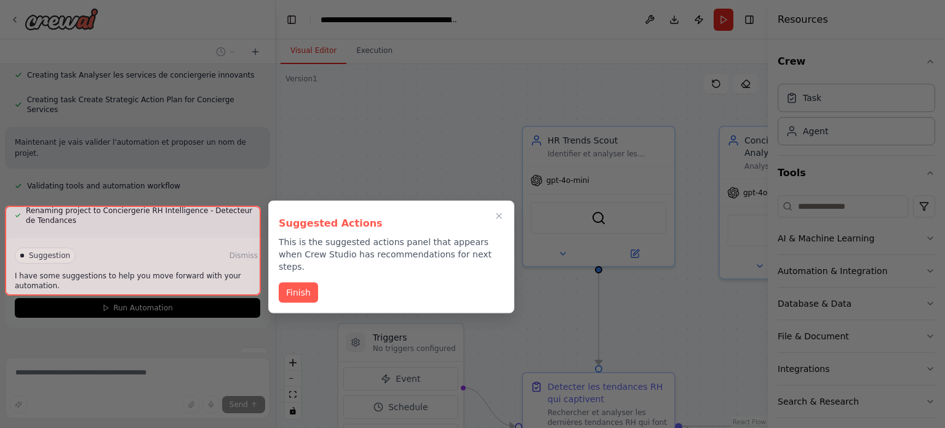
click at [113, 277] on div at bounding box center [133, 250] width 256 height 90
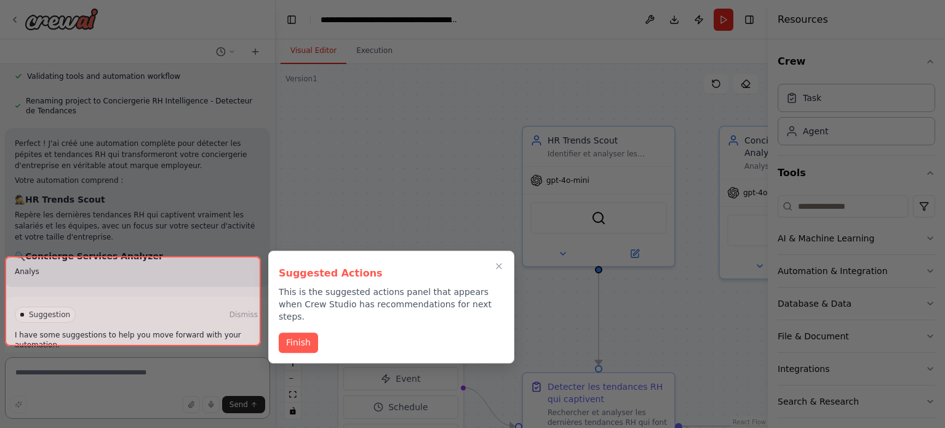
scroll to position [667, 0]
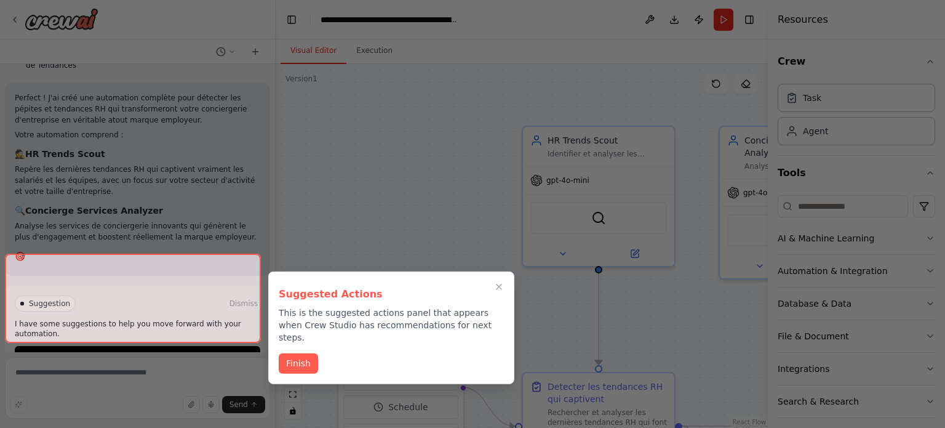
click at [98, 324] on div at bounding box center [133, 298] width 256 height 90
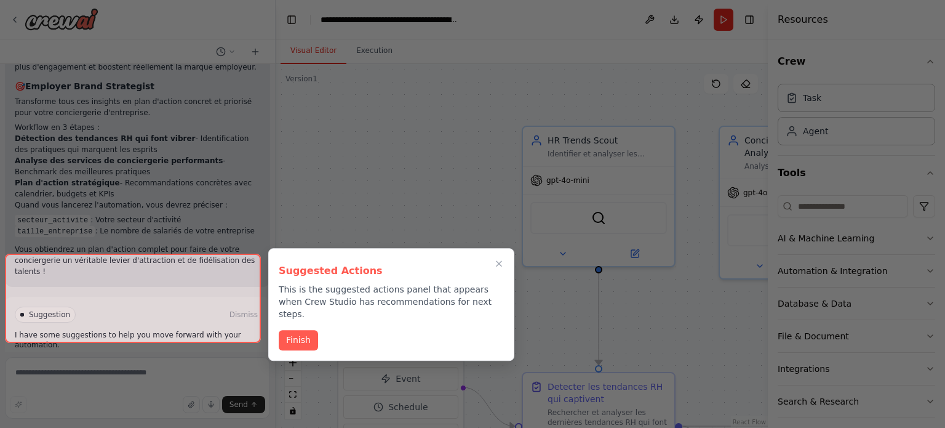
scroll to position [882, 0]
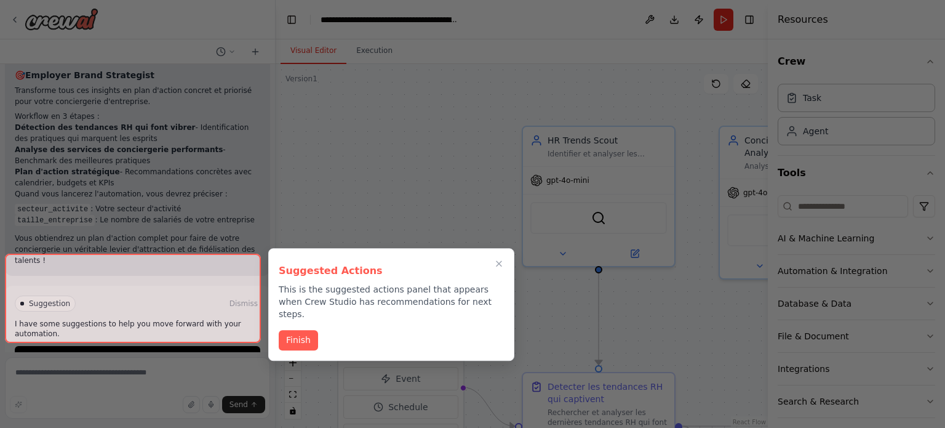
click at [98, 324] on div at bounding box center [133, 298] width 256 height 90
click at [436, 167] on div at bounding box center [472, 214] width 945 height 428
click at [121, 322] on div at bounding box center [133, 298] width 256 height 90
click at [303, 329] on button "Finish" at bounding box center [298, 339] width 39 height 20
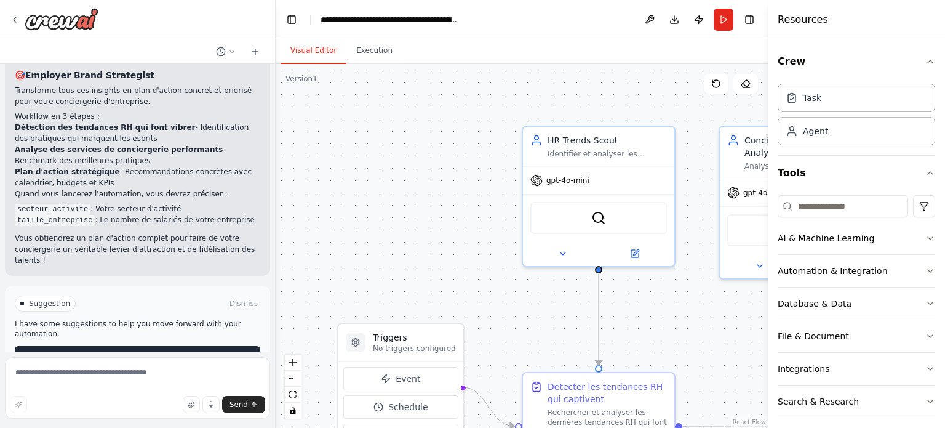
click at [148, 351] on span "Run Automation" at bounding box center [143, 356] width 60 height 10
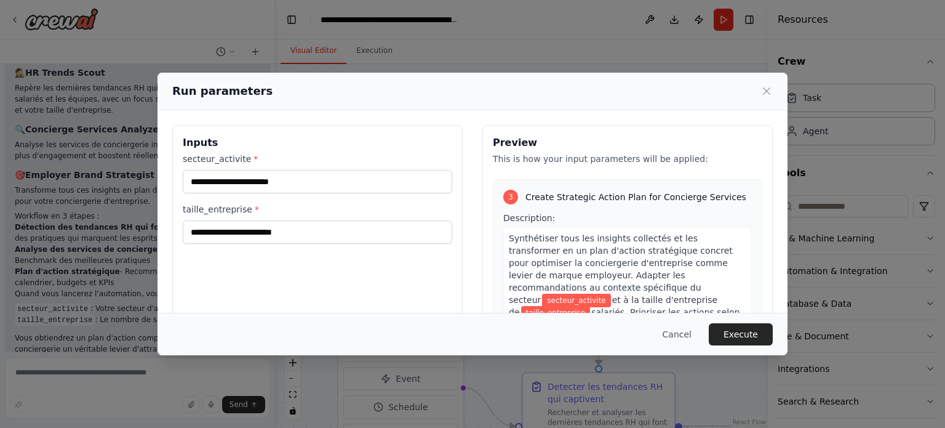
scroll to position [554, 0]
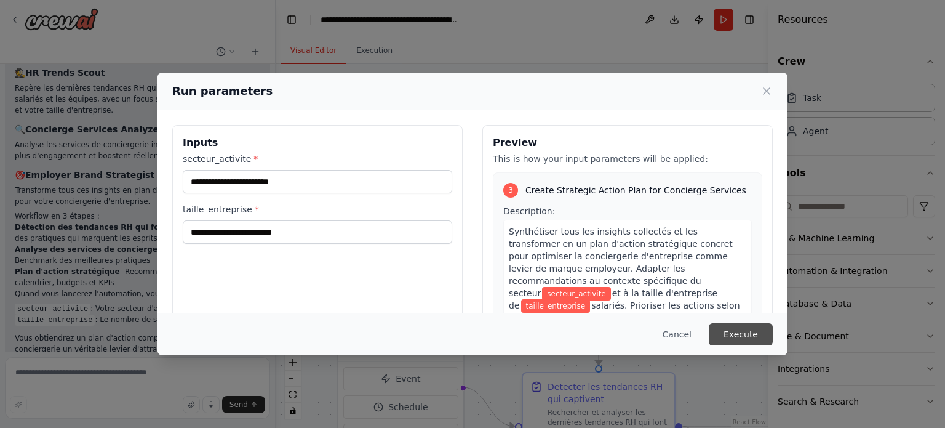
click at [734, 333] on button "Execute" at bounding box center [741, 334] width 64 height 22
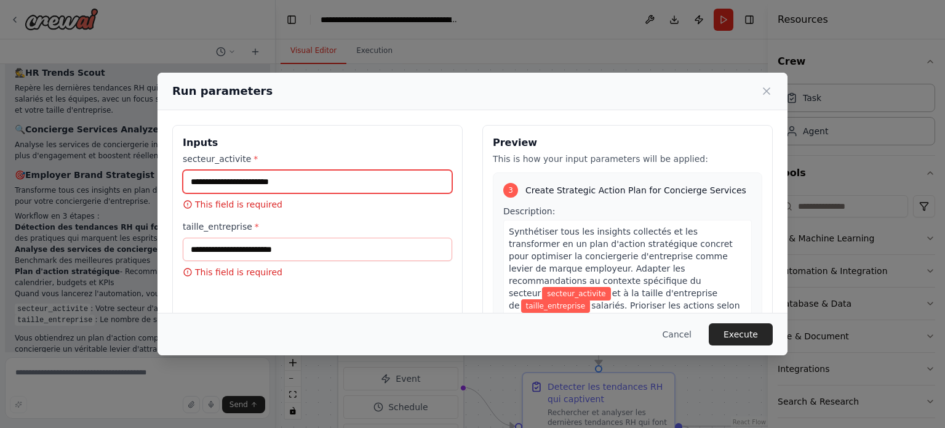
click at [247, 180] on input "secteur_activite *" at bounding box center [317, 181] width 269 height 23
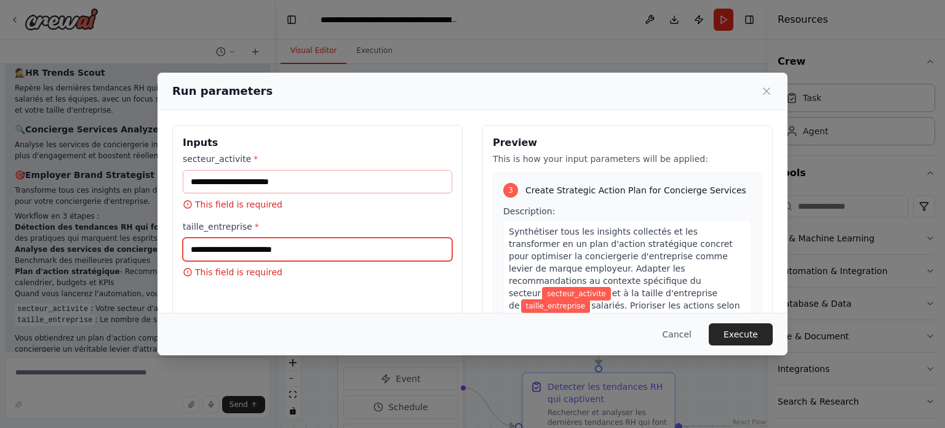
click at [234, 247] on input "taille_entreprise *" at bounding box center [317, 248] width 269 height 23
type input "**"
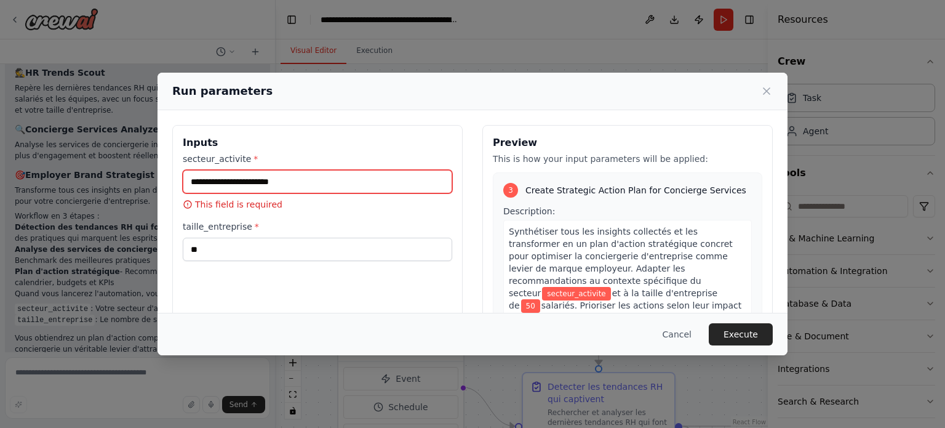
click at [223, 178] on input "secteur_activite *" at bounding box center [317, 181] width 269 height 23
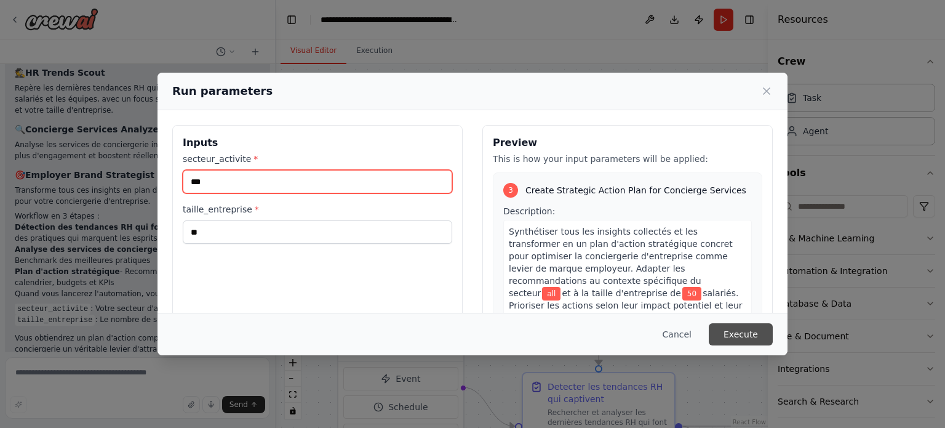
type input "***"
click at [746, 333] on button "Execute" at bounding box center [741, 334] width 64 height 22
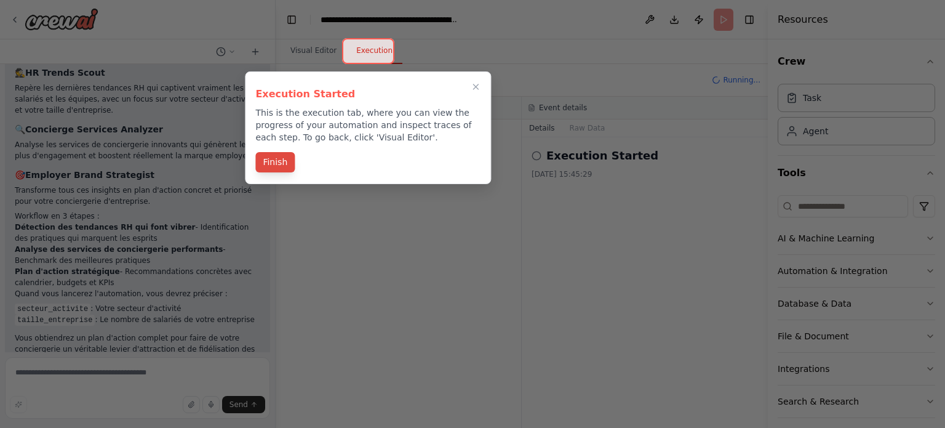
click at [276, 162] on button "Finish" at bounding box center [274, 162] width 39 height 20
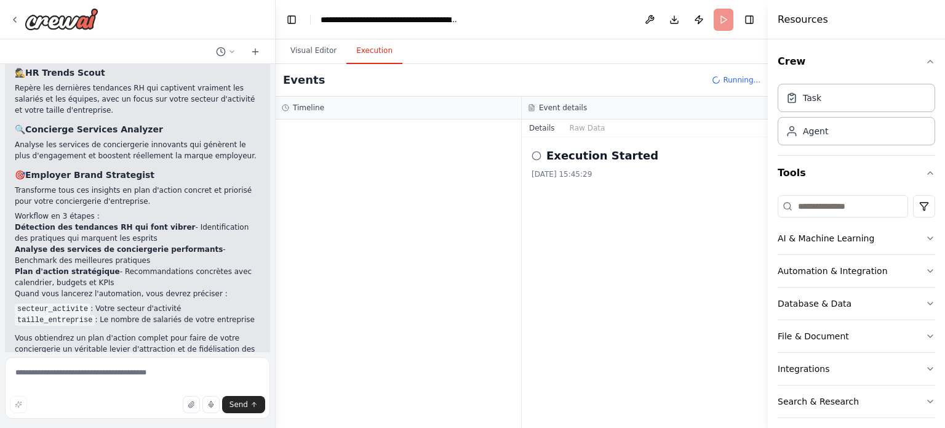
click at [536, 157] on icon at bounding box center [537, 156] width 10 height 10
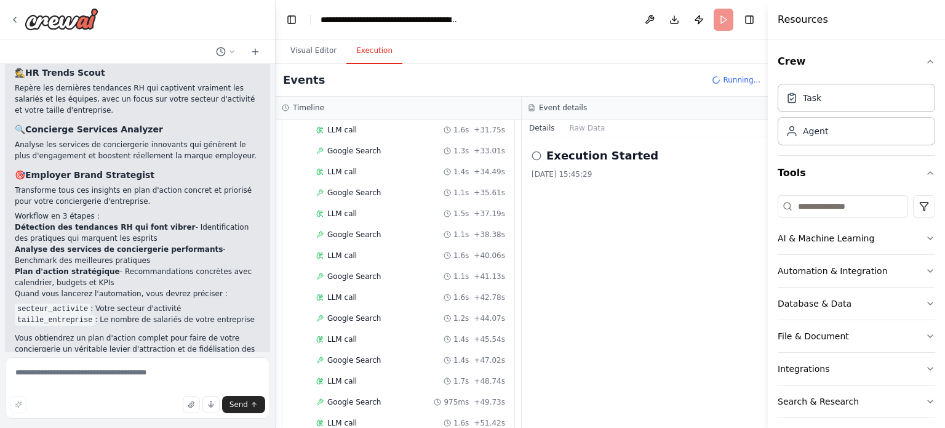
scroll to position [1769, 0]
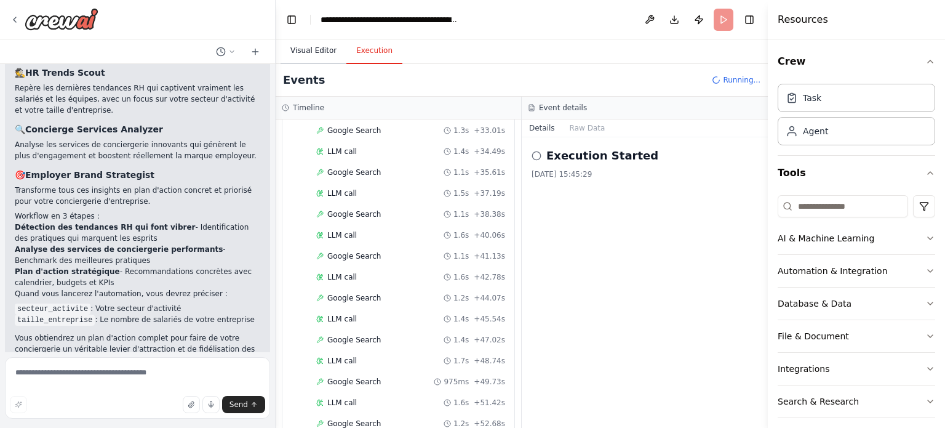
click at [301, 52] on button "Visual Editor" at bounding box center [314, 51] width 66 height 26
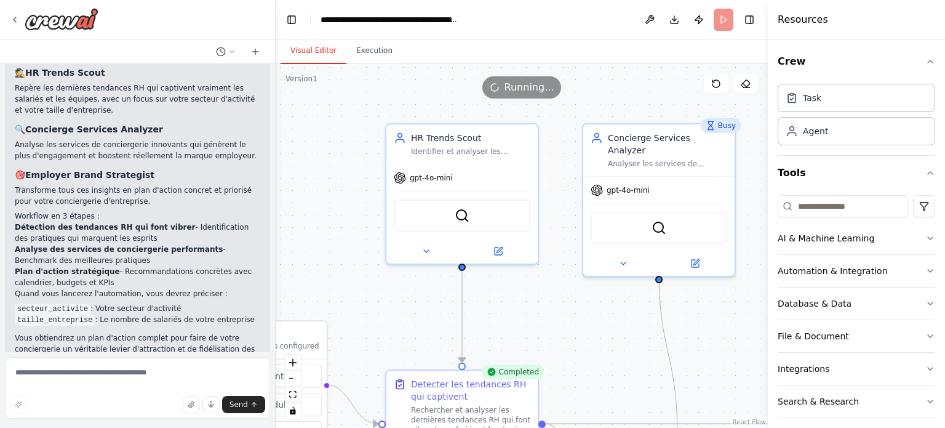
drag, startPoint x: 480, startPoint y: 227, endPoint x: 344, endPoint y: 225, distance: 136.6
click at [344, 225] on div ".deletable-edge-delete-btn { width: 20px; height: 20px; border: 0px solid #ffff…" at bounding box center [522, 246] width 492 height 364
click at [362, 52] on button "Execution" at bounding box center [374, 51] width 56 height 26
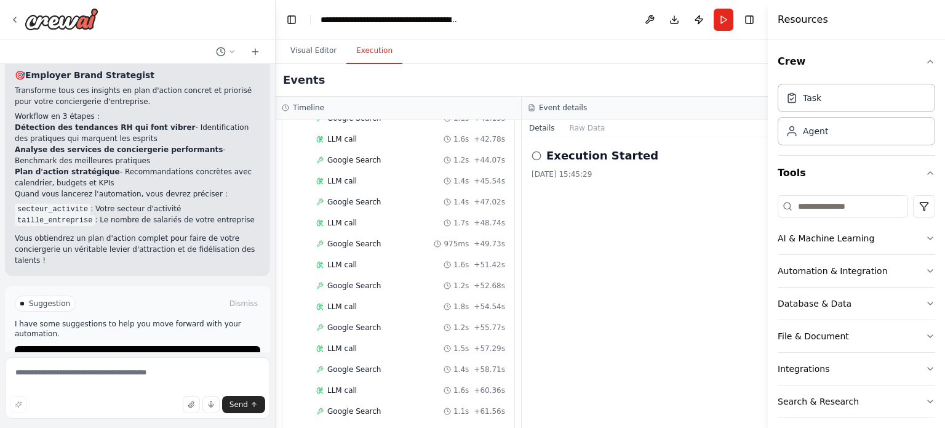
scroll to position [2203, 0]
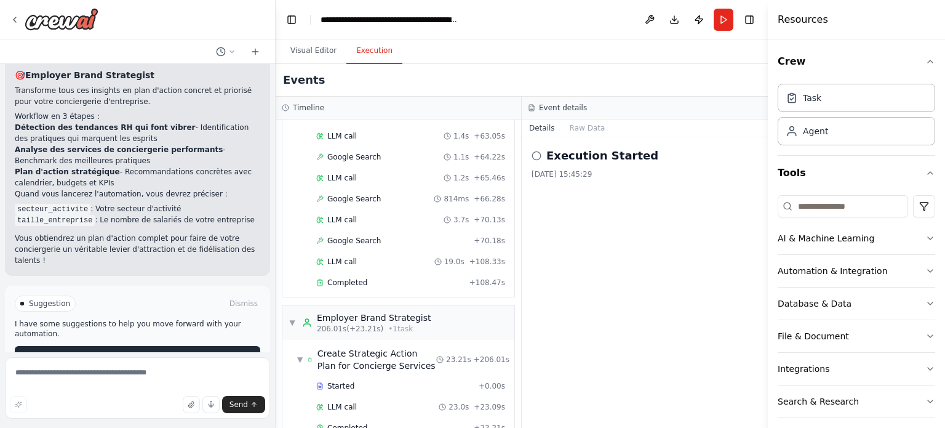
click at [160, 351] on span "Improve automation" at bounding box center [142, 356] width 75 height 10
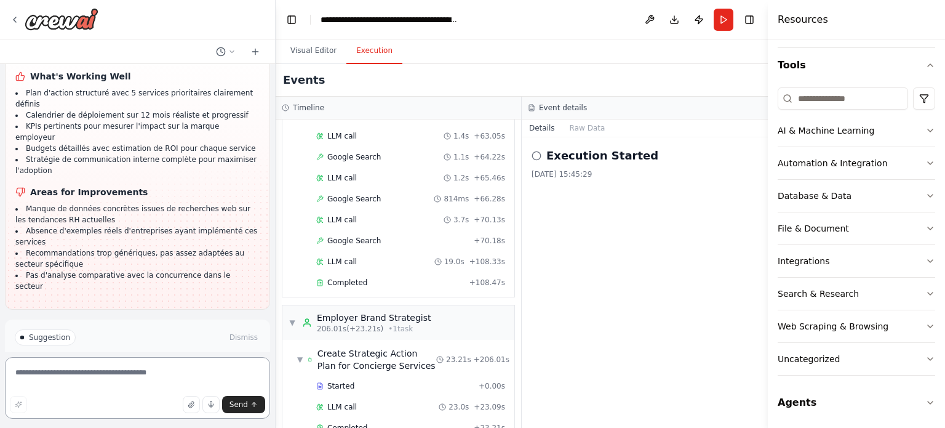
scroll to position [1467, 0]
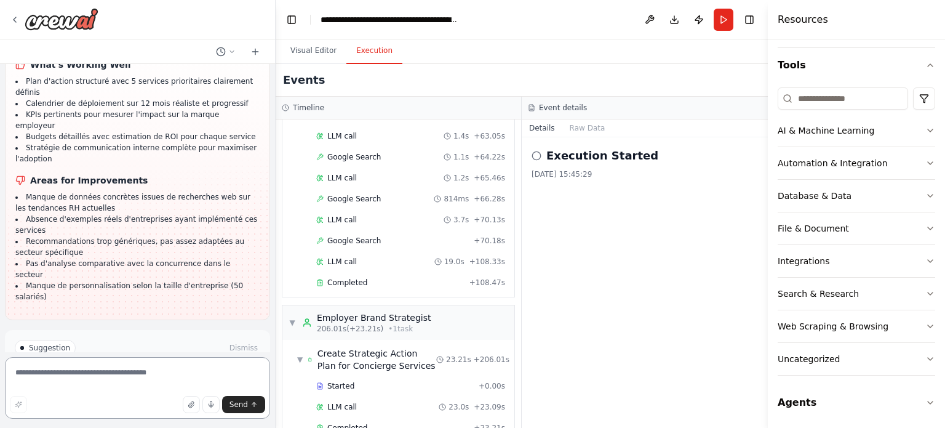
click at [131, 371] on textarea at bounding box center [137, 388] width 265 height 62
click at [50, 375] on textarea "**" at bounding box center [137, 388] width 265 height 62
type textarea "**********"
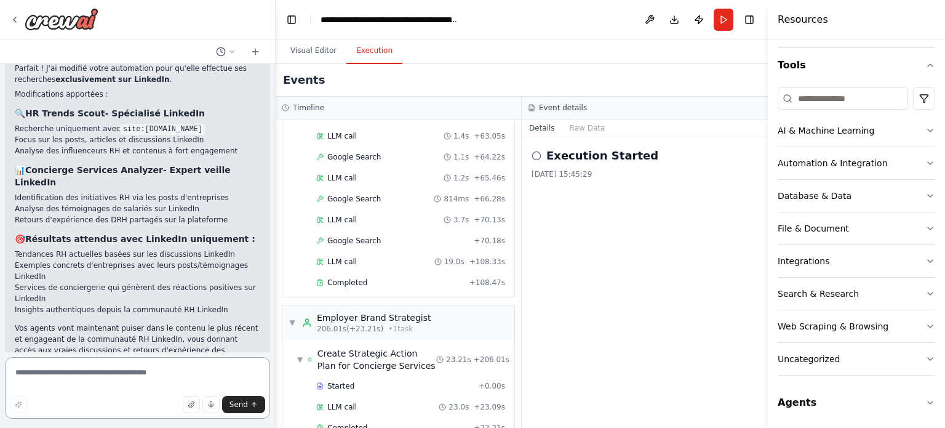
scroll to position [2112, 0]
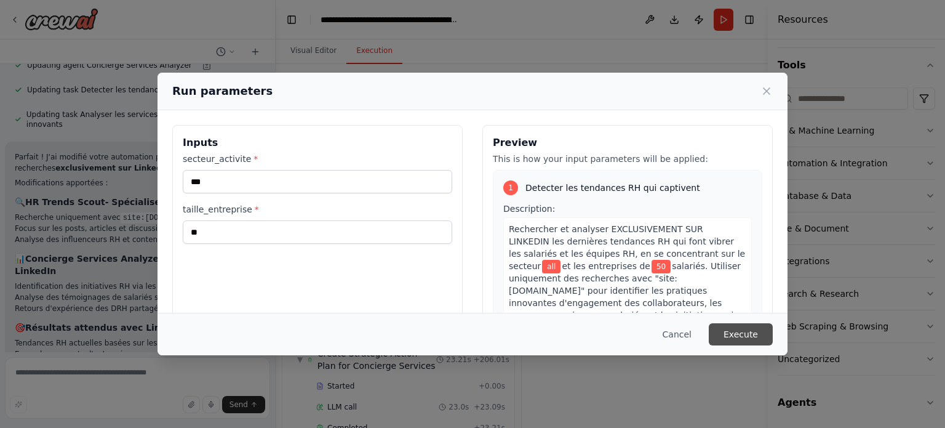
click at [748, 332] on button "Execute" at bounding box center [741, 334] width 64 height 22
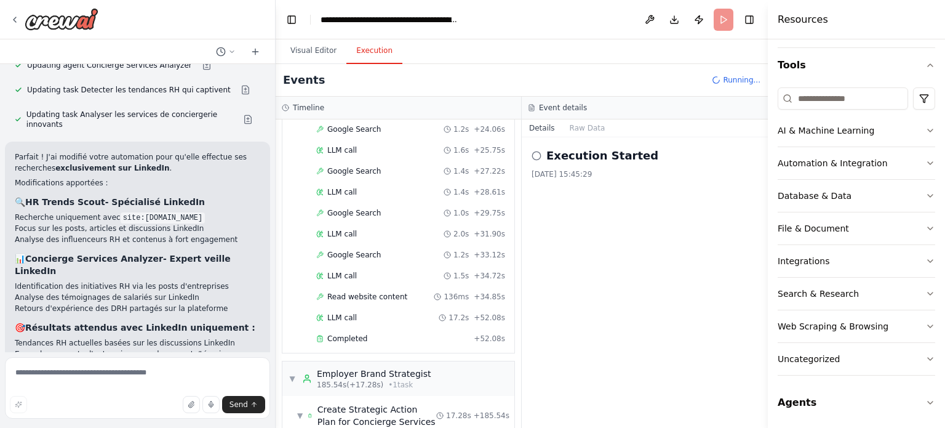
scroll to position [2112, 0]
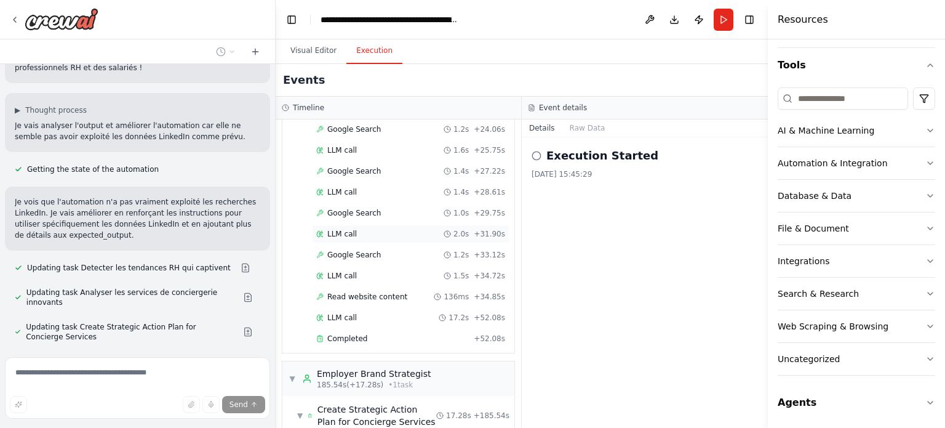
scroll to position [2421, 0]
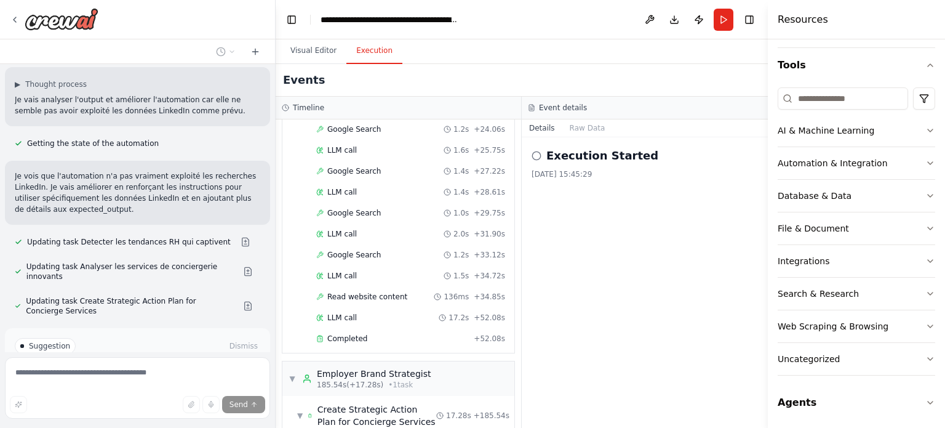
click at [175, 388] on button "Run Automation" at bounding box center [137, 398] width 245 height 20
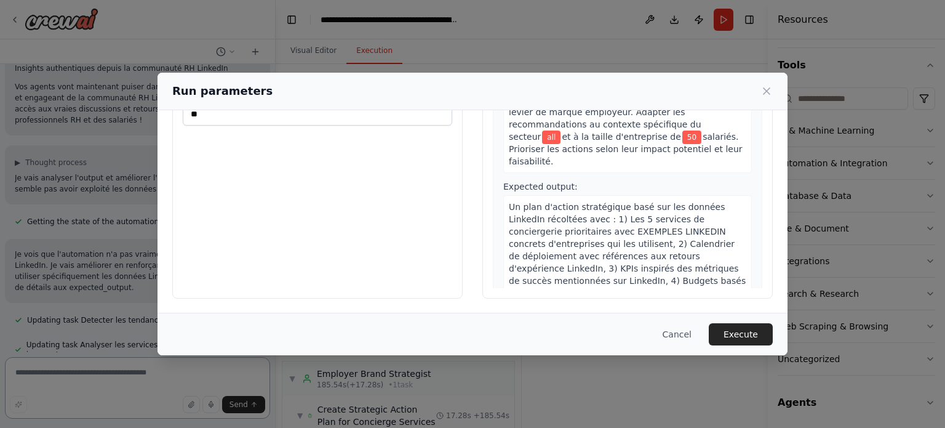
scroll to position [2360, 0]
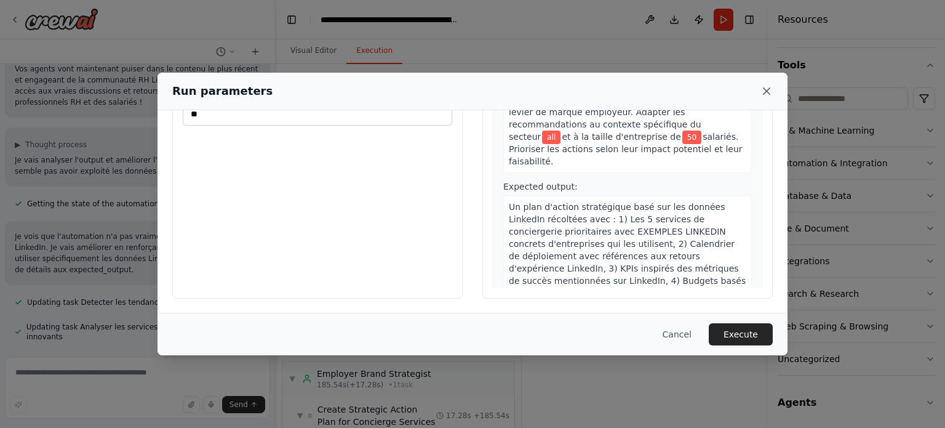
click at [763, 89] on icon at bounding box center [766, 91] width 12 height 12
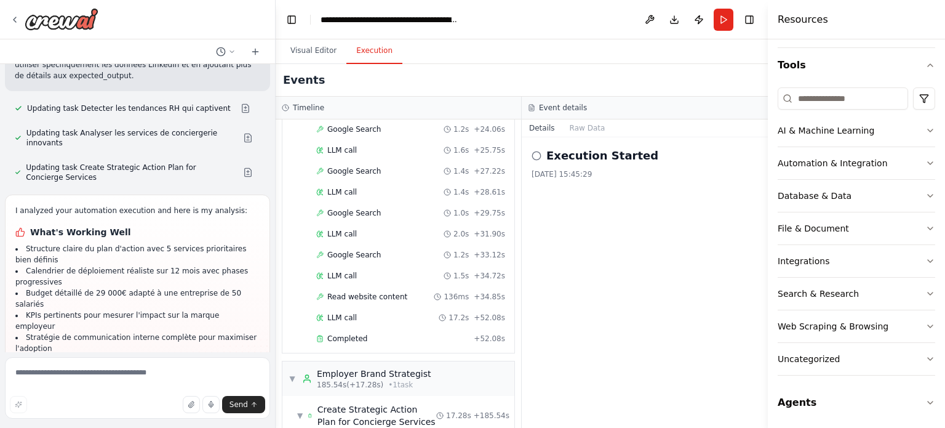
scroll to position [2565, 0]
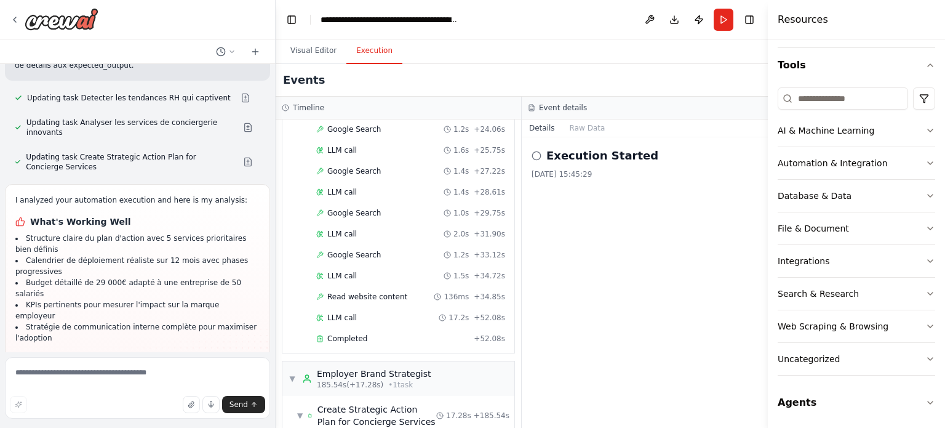
drag, startPoint x: 81, startPoint y: 255, endPoint x: 127, endPoint y: 255, distance: 45.5
click at [127, 392] on li "Recommandations génériques sans exemples d'entreprises réelles mentionnées sur …" at bounding box center [137, 403] width 244 height 22
drag, startPoint x: 82, startPoint y: 277, endPoint x: 97, endPoint y: 277, distance: 14.2
click at [97, 415] on li "Manque de citations, témoignages et liens LinkedIn authentiques" at bounding box center [137, 426] width 244 height 22
drag, startPoint x: 54, startPoint y: 283, endPoint x: 108, endPoint y: 284, distance: 54.1
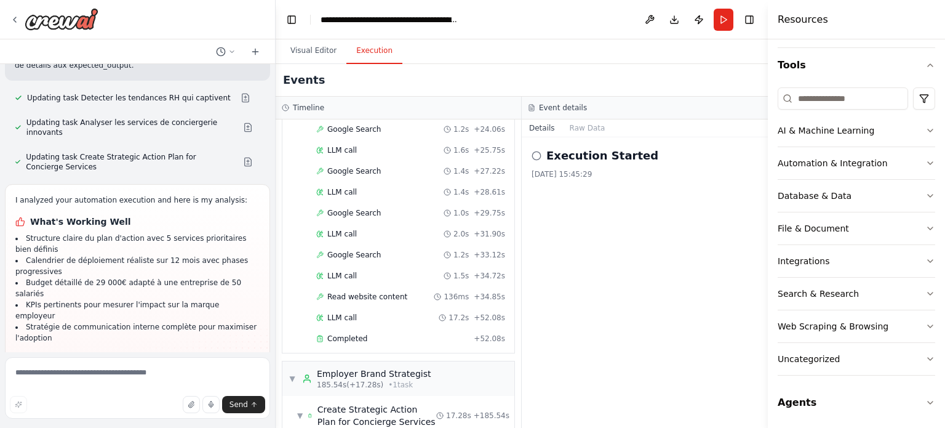
drag, startPoint x: 49, startPoint y: 309, endPoint x: 224, endPoint y: 309, distance: 174.7
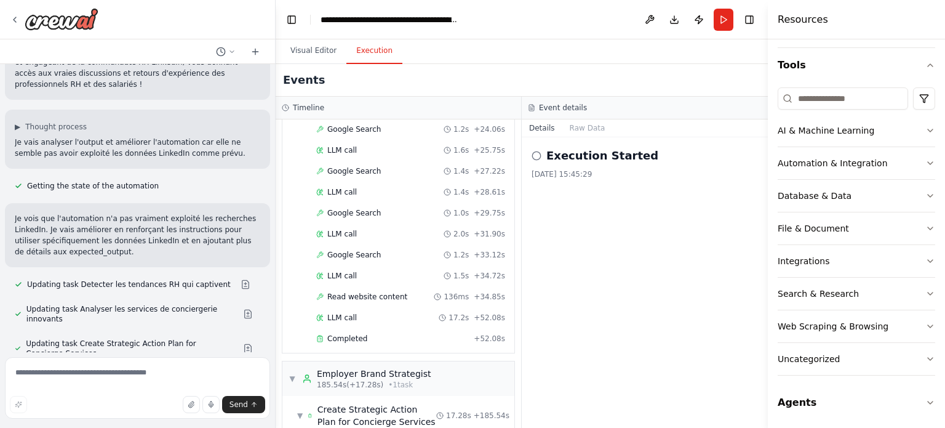
scroll to position [2380, 0]
click at [233, 277] on button at bounding box center [245, 282] width 25 height 10
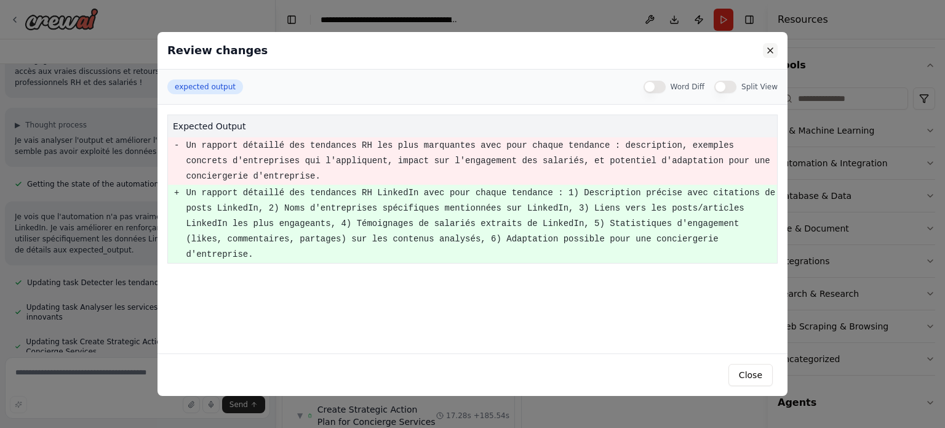
click at [773, 47] on button at bounding box center [770, 50] width 15 height 15
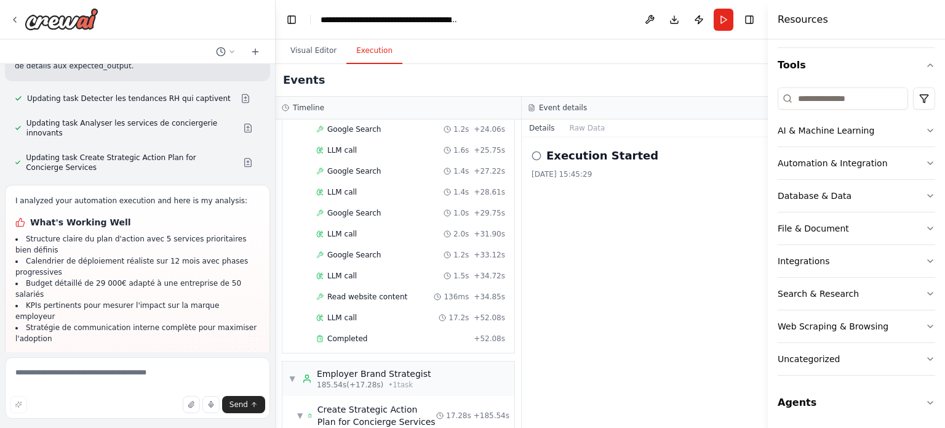
scroll to position [2565, 0]
click at [925, 127] on icon "button" at bounding box center [930, 130] width 10 height 10
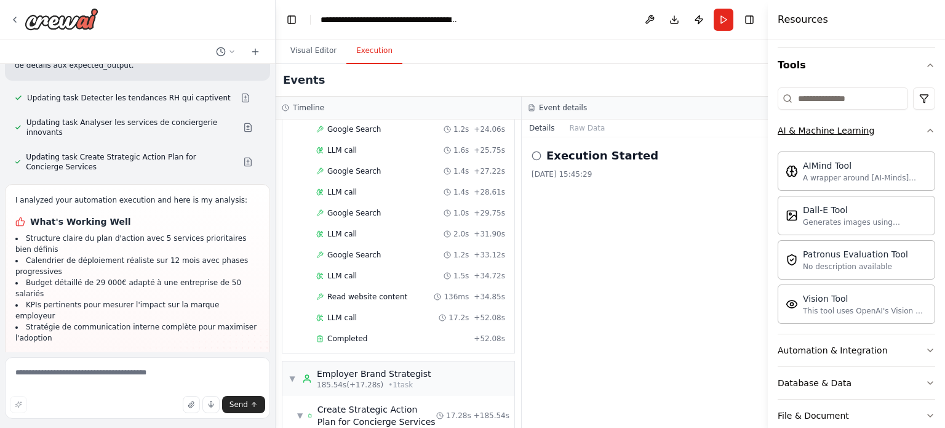
click at [925, 127] on icon "button" at bounding box center [930, 130] width 10 height 10
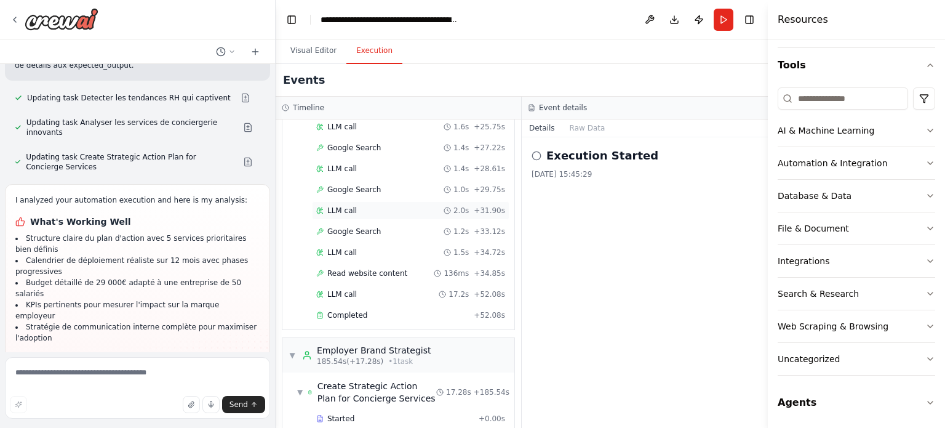
scroll to position [1707, 0]
